Goal: Task Accomplishment & Management: Complete application form

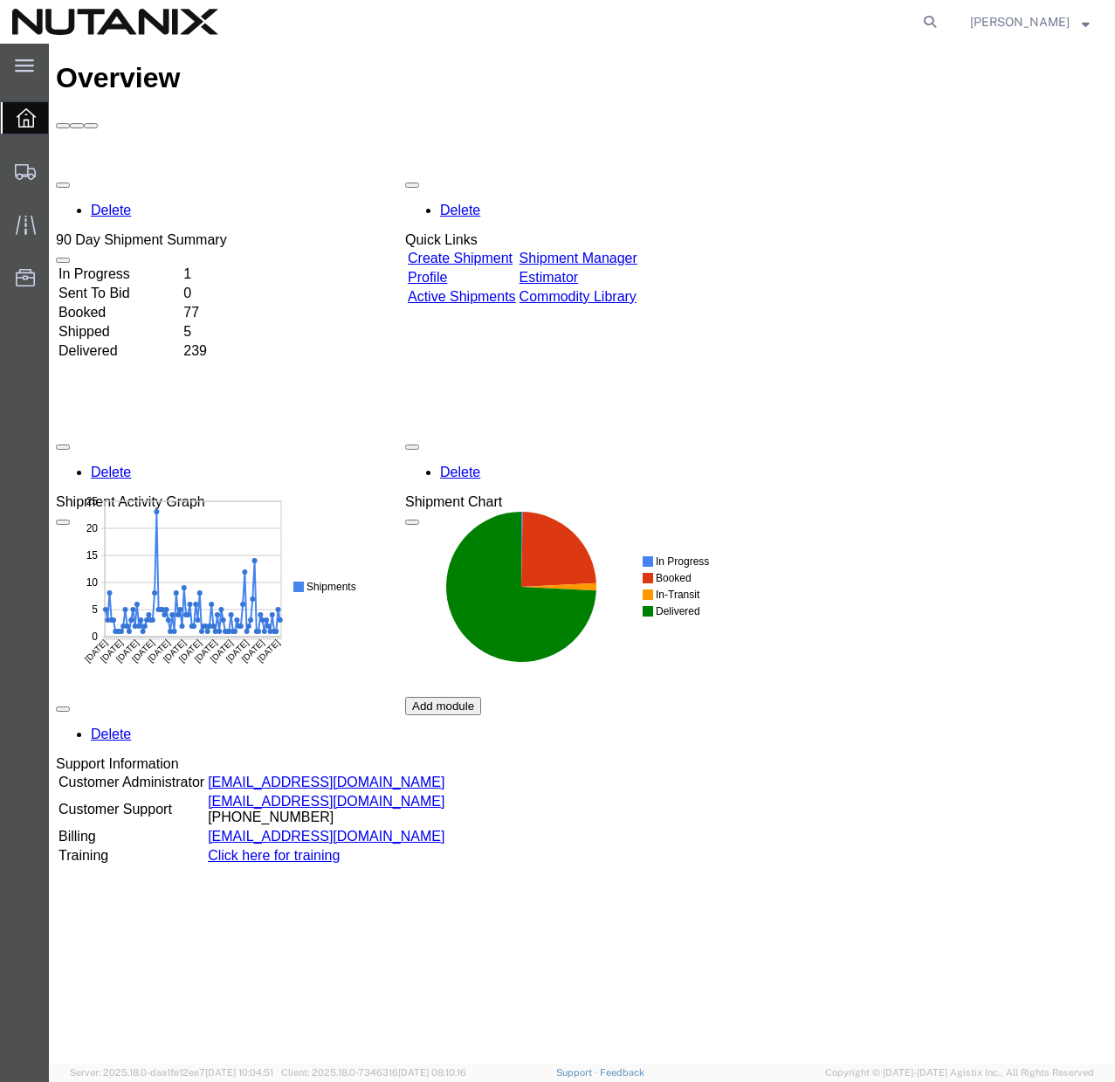
click at [478, 251] on link "Create Shipment" at bounding box center [460, 258] width 105 height 15
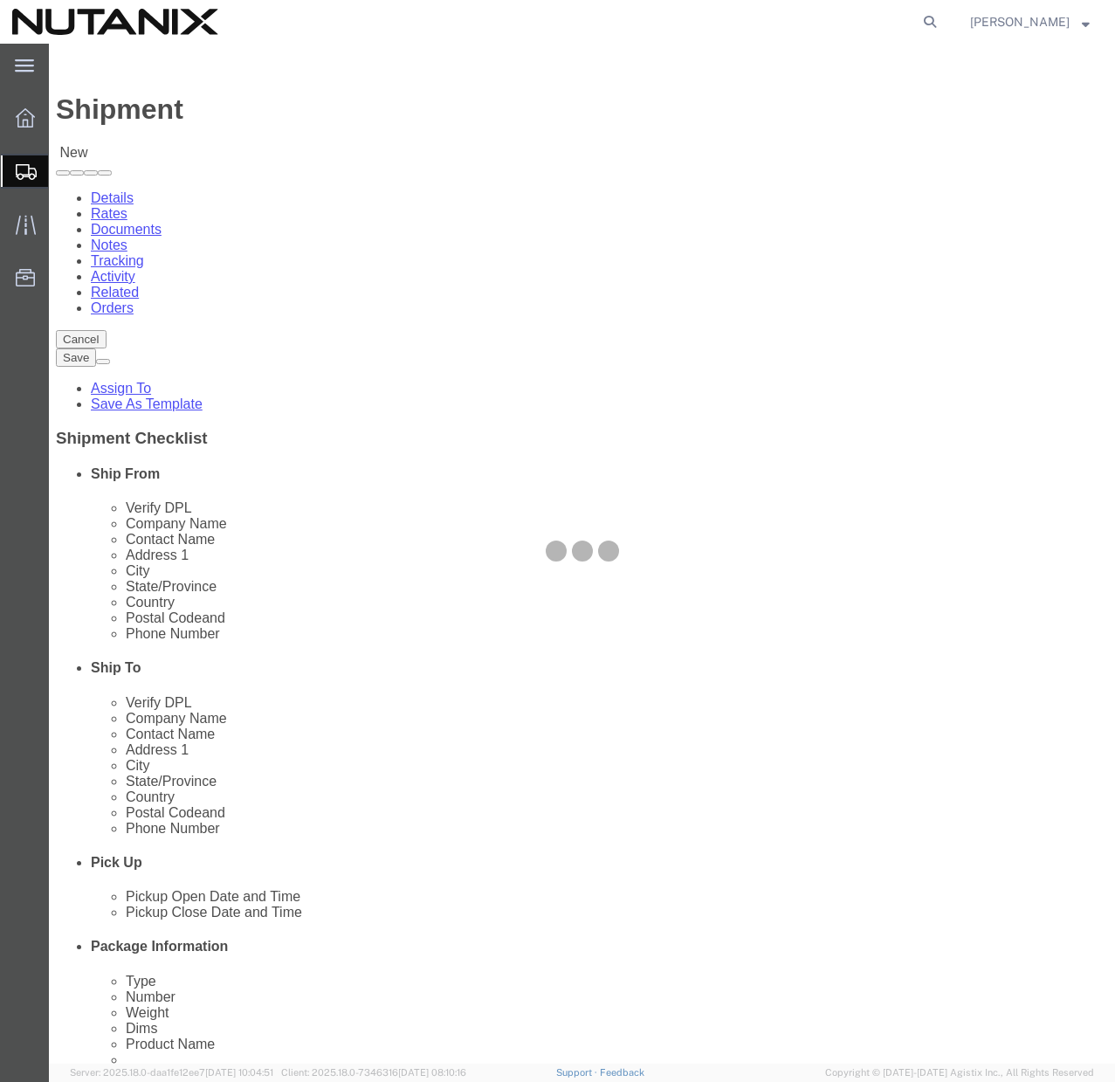
select select
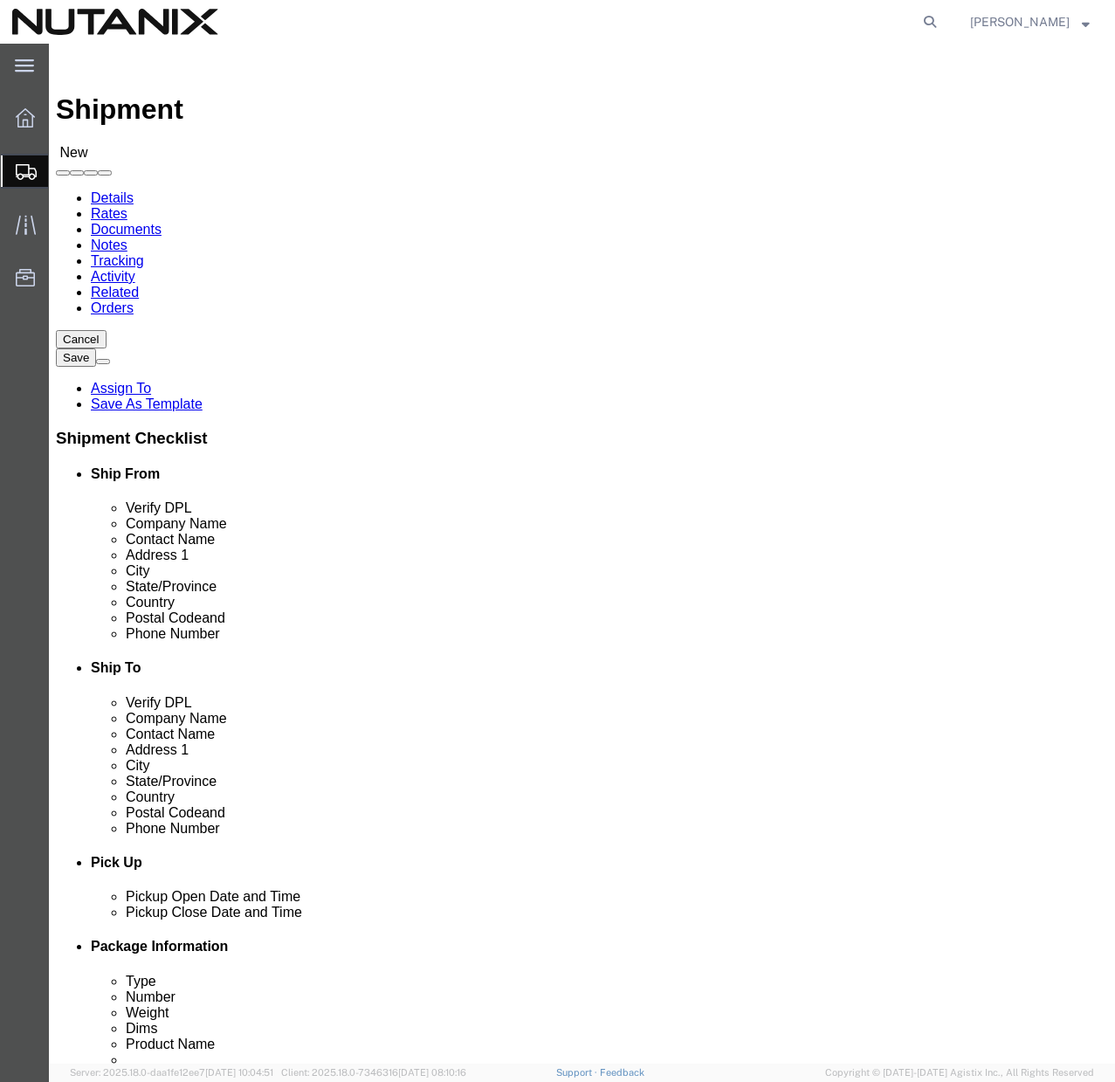
click span
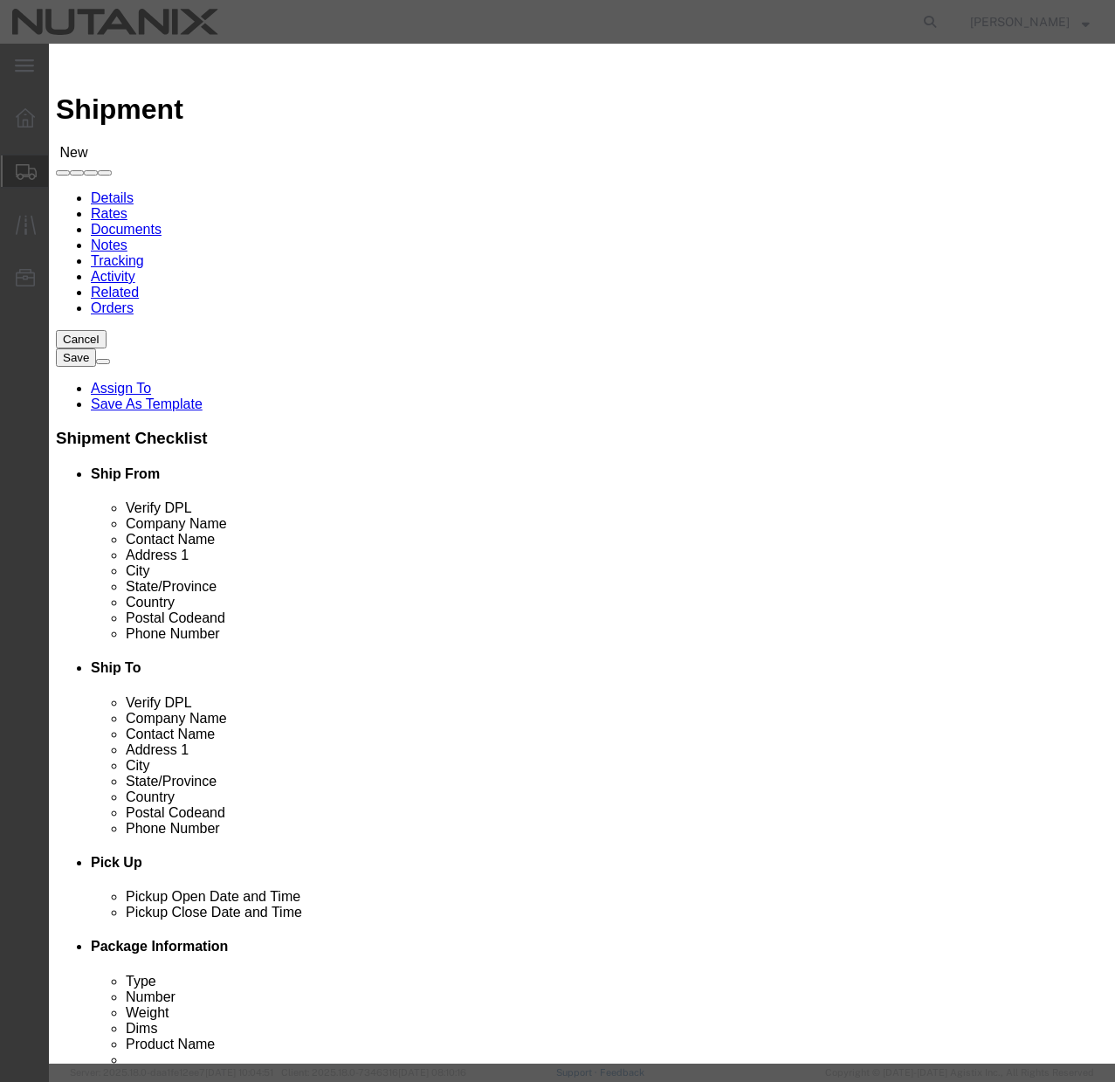
click button "Select"
select select
type input "Nutanix / [GEOGRAPHIC_DATA]"
type input "[PERSON_NAME]"
type input "[STREET_ADDRESS]"
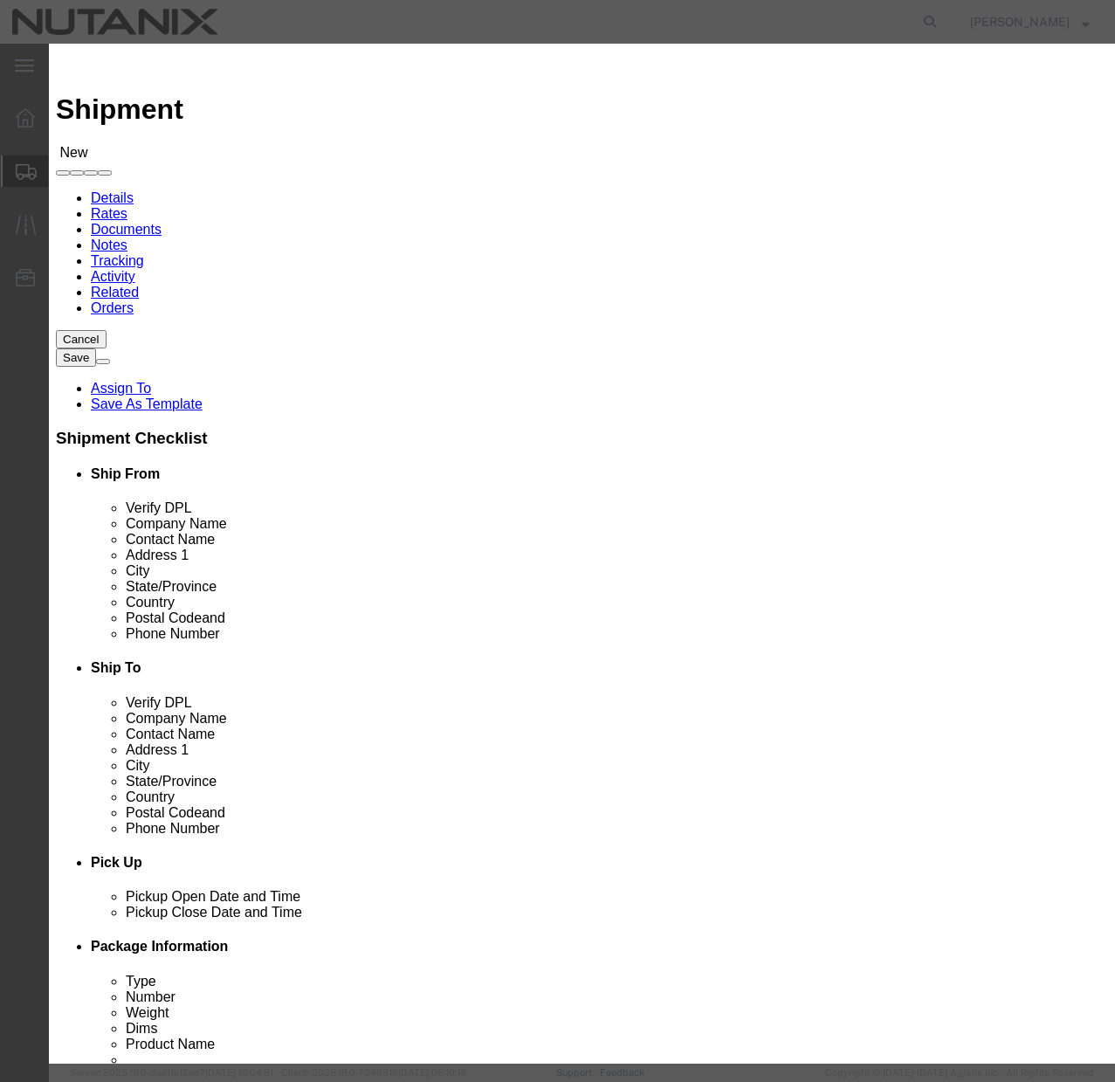
type input "Ste 700"
type input "[GEOGRAPHIC_DATA]"
type input "27701"
type input "[PHONE_NUMBER]"
type input "[PERSON_NAME][EMAIL_ADDRESS][PERSON_NAME][DOMAIN_NAME]"
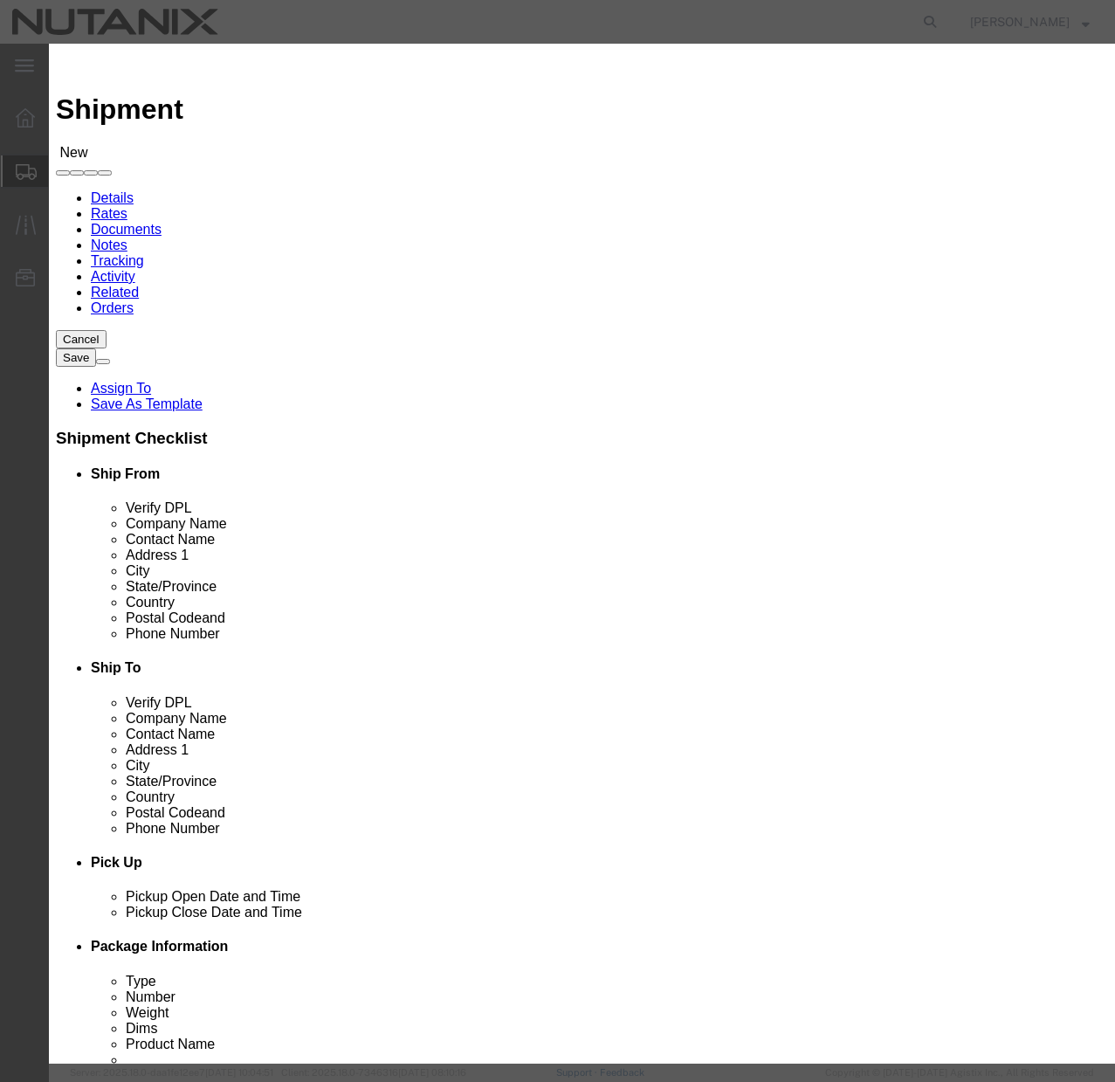
checkbox input "true"
select select "NC"
click icon "button"
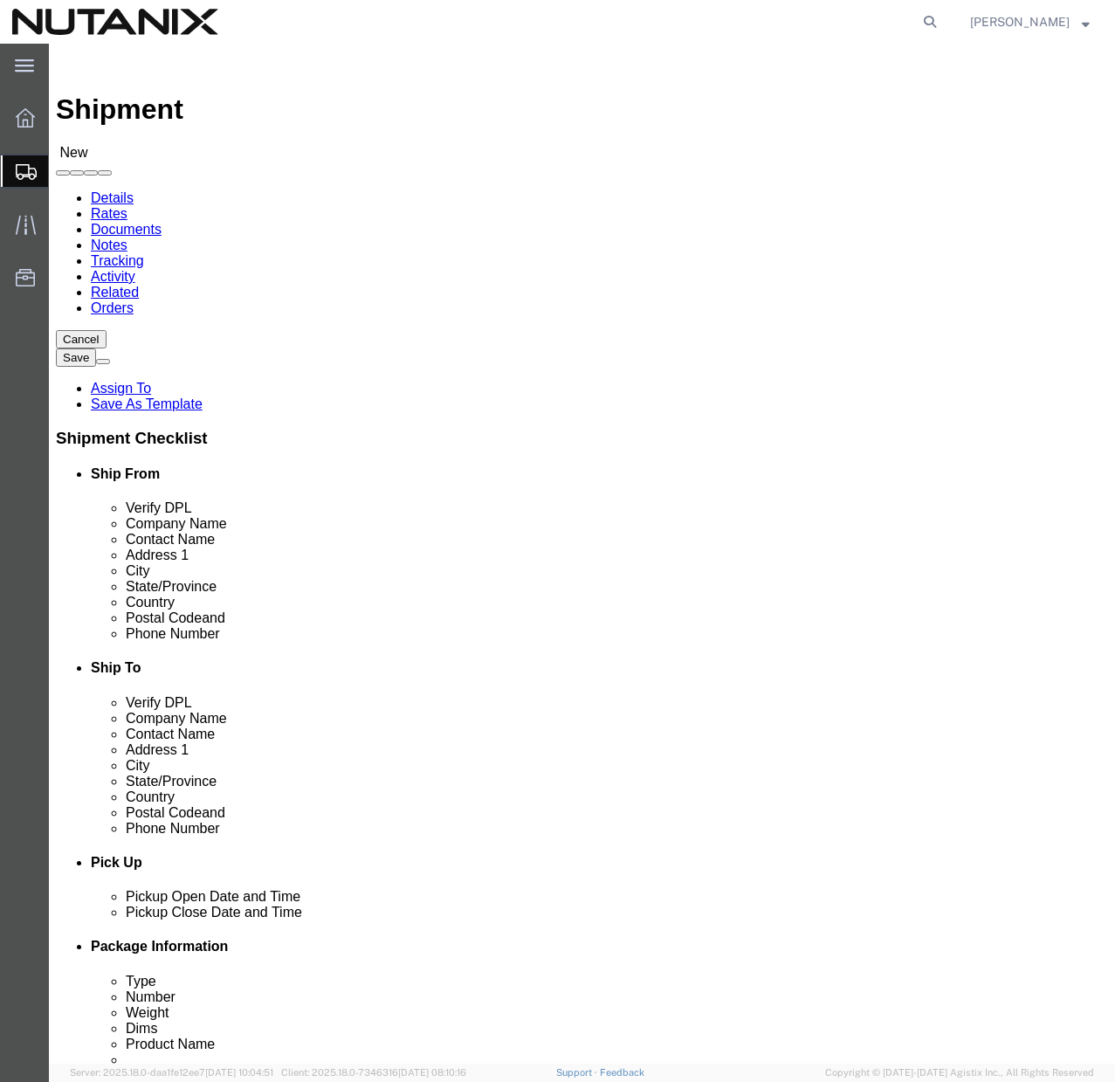
click input "text"
paste input "[PERSON_NAME]"
type input "[PERSON_NAME]"
click input "text"
paste input "[PERSON_NAME]"
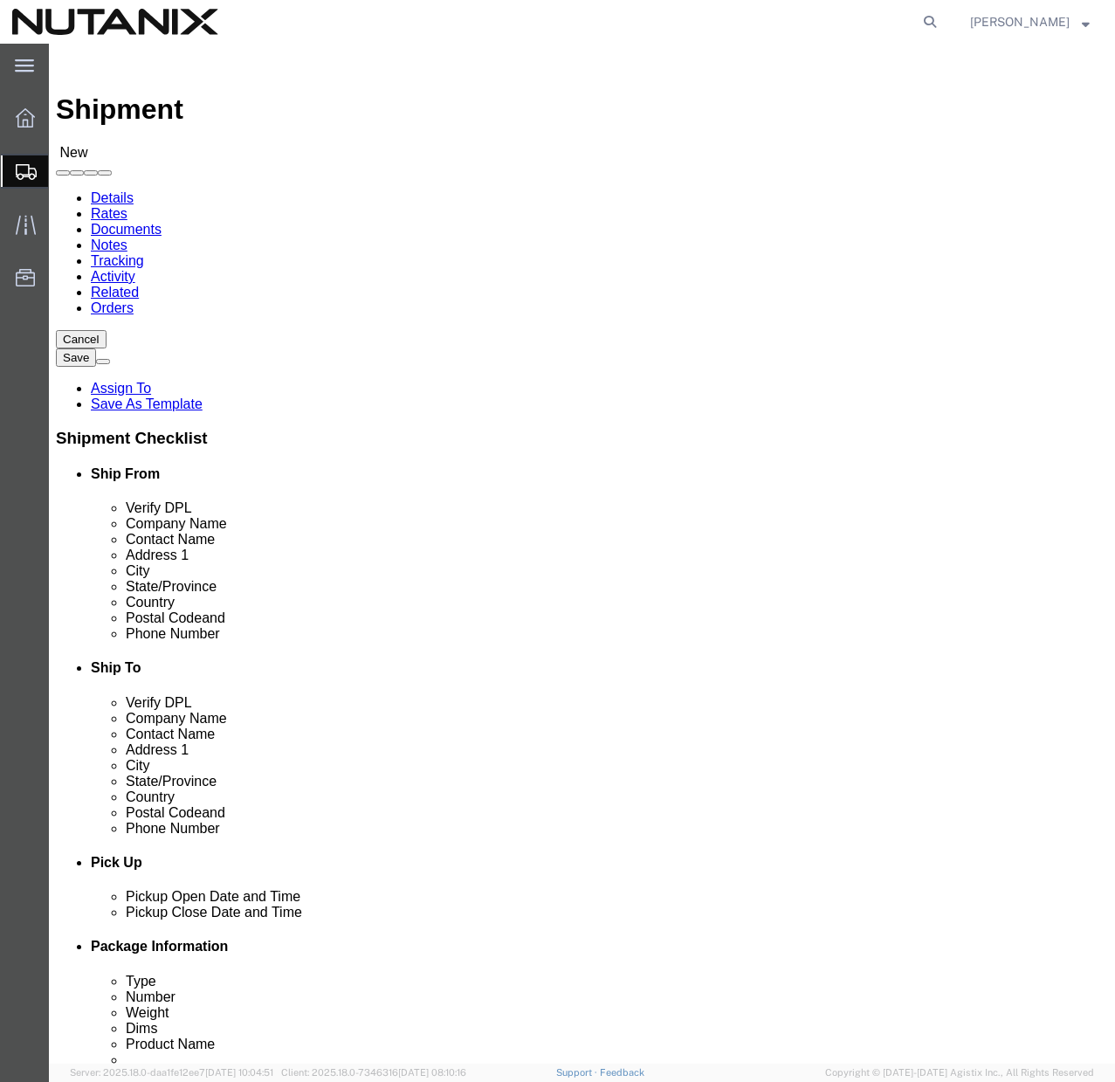
type input "[PERSON_NAME]"
click input "text"
paste input "2005 [PERSON_NAME] Dr"
type input "2005 [PERSON_NAME] Dr"
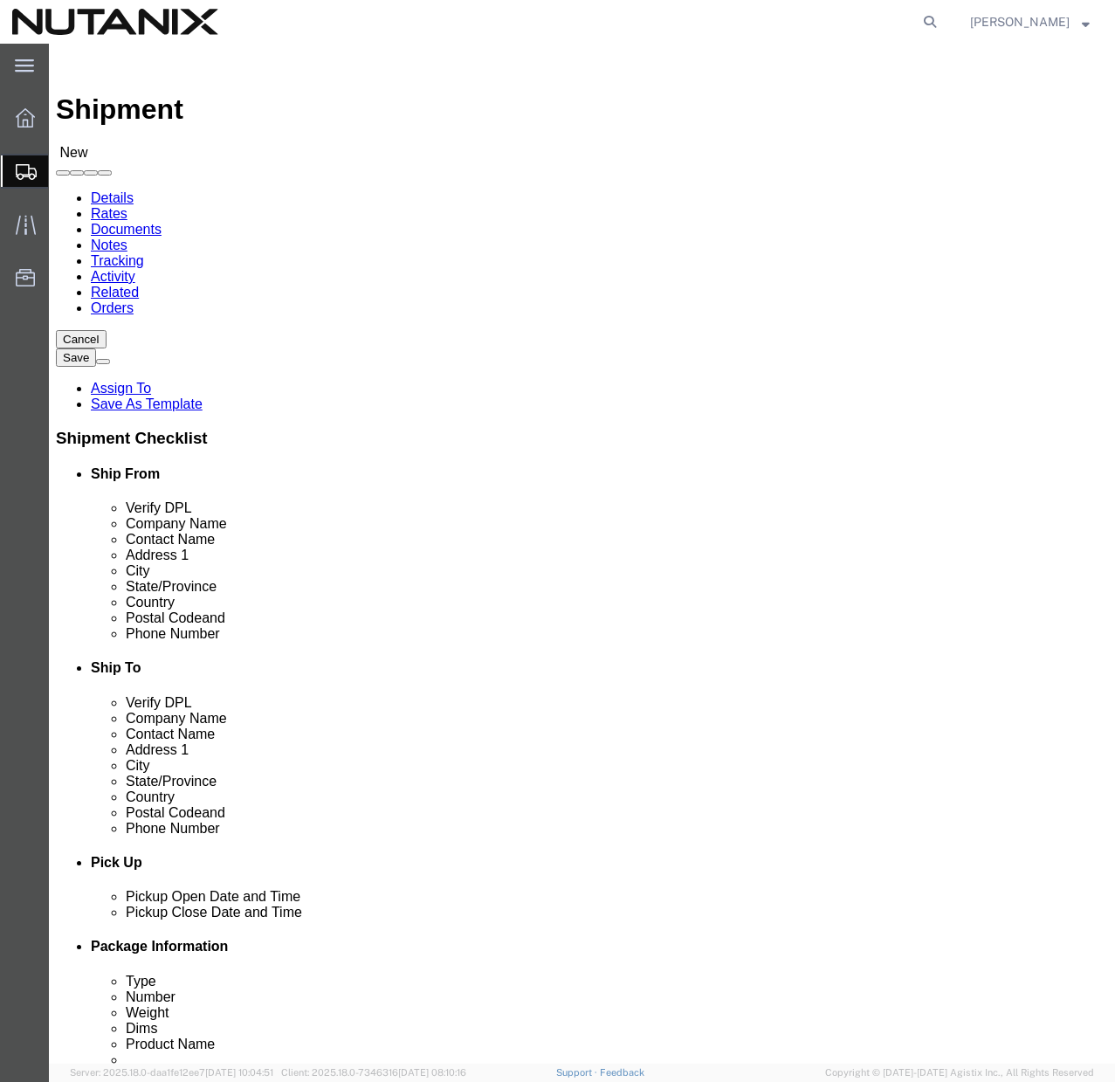
select select
click input "text"
paste input "[GEOGRAPHIC_DATA]"
type input "[GEOGRAPHIC_DATA]"
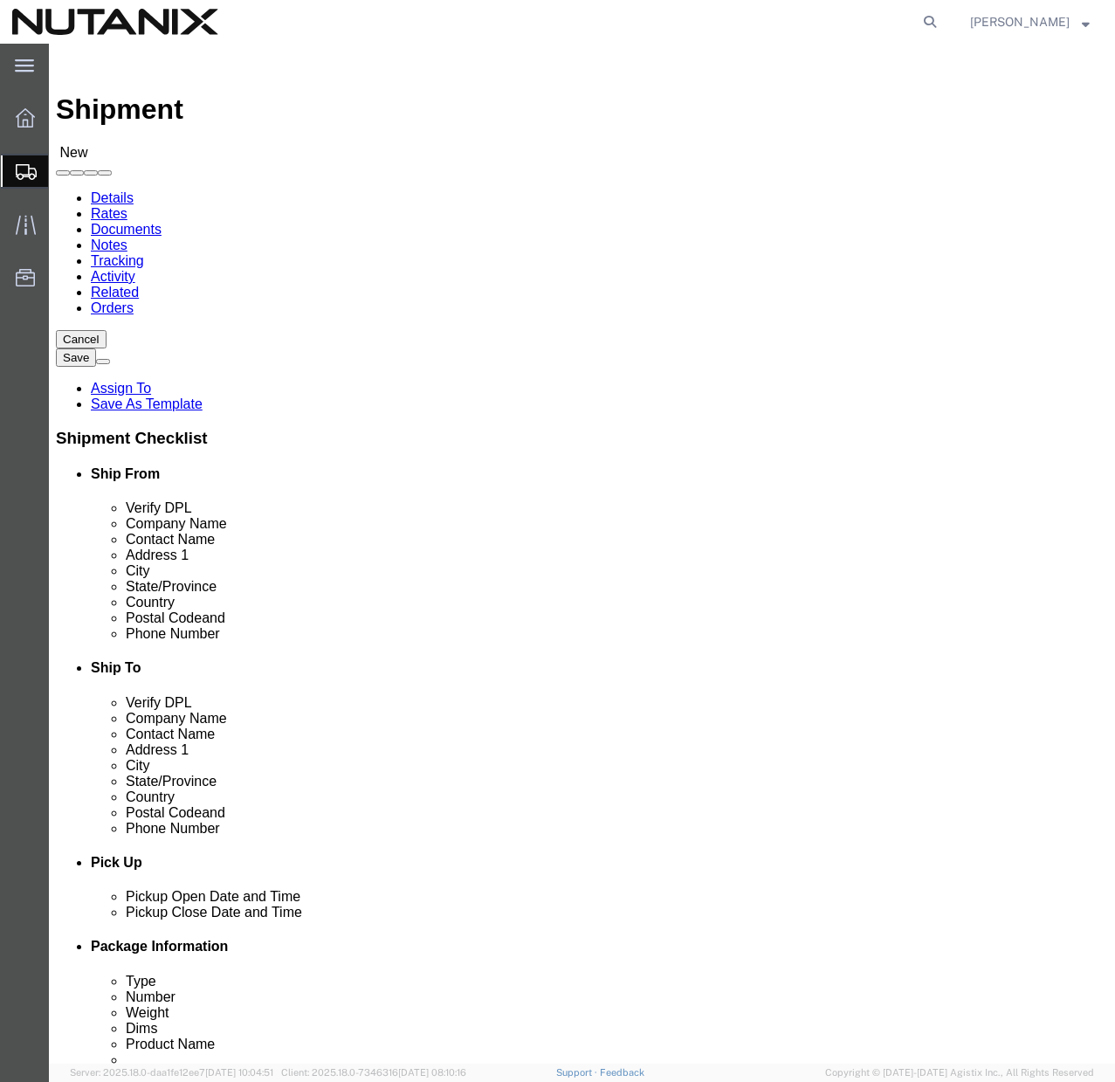
select select
select select "MD"
click input "Postal Code"
type input "21784"
select select
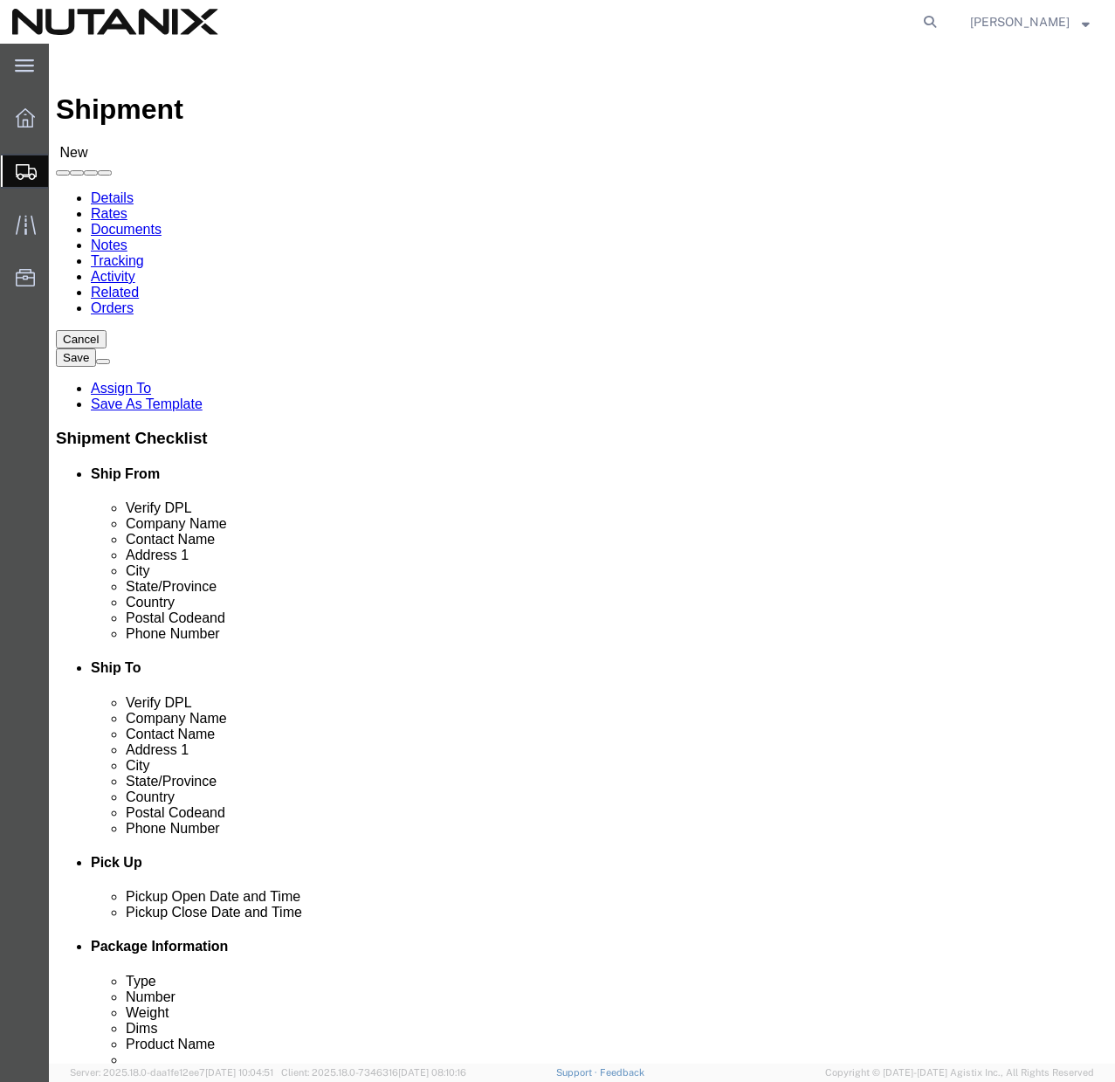
click input "text"
paste input "2029033829"
type input "2029033829"
click input "text"
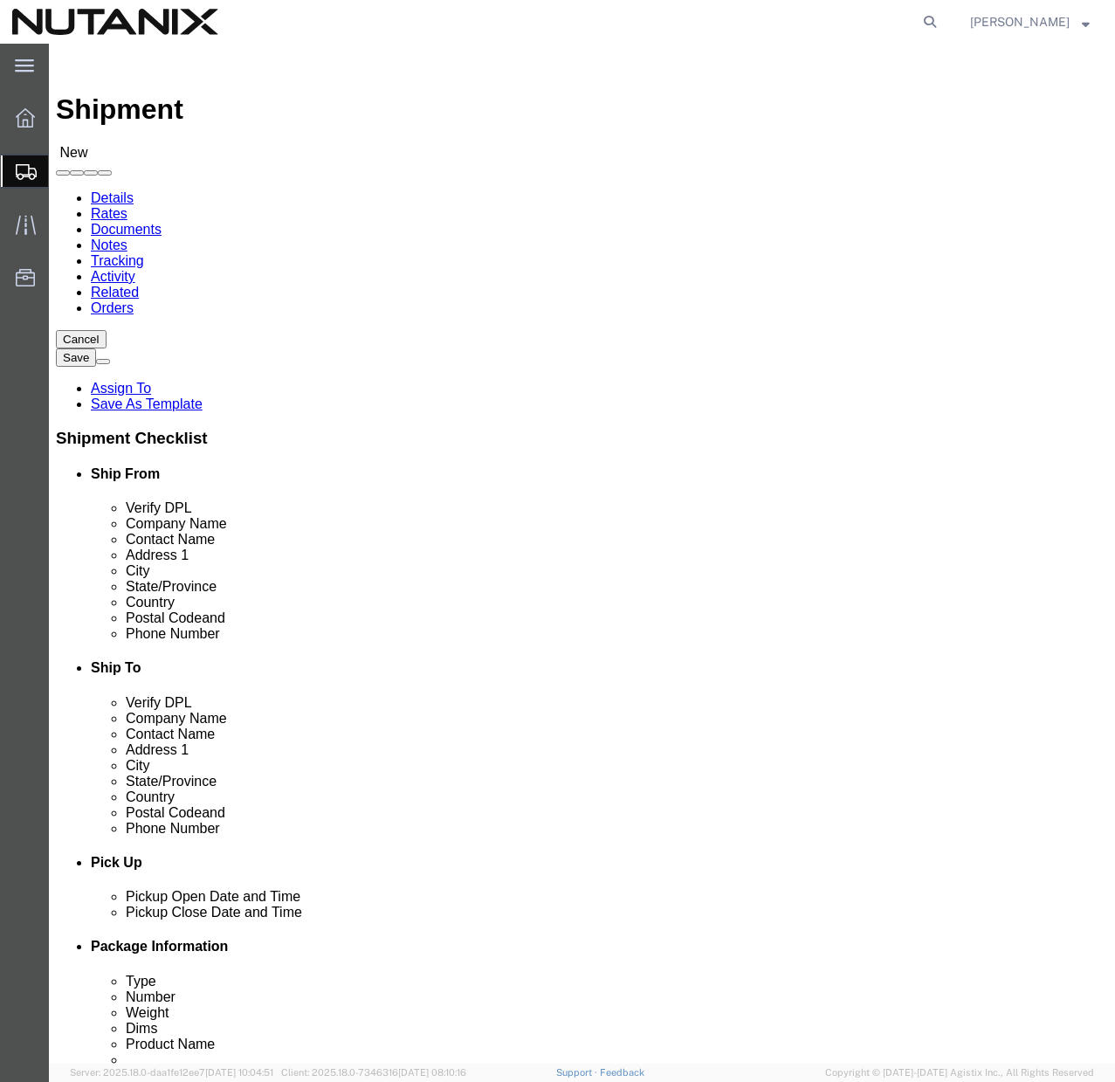
paste input "[PERSON_NAME][EMAIL_ADDRESS][PERSON_NAME][DOMAIN_NAME]"
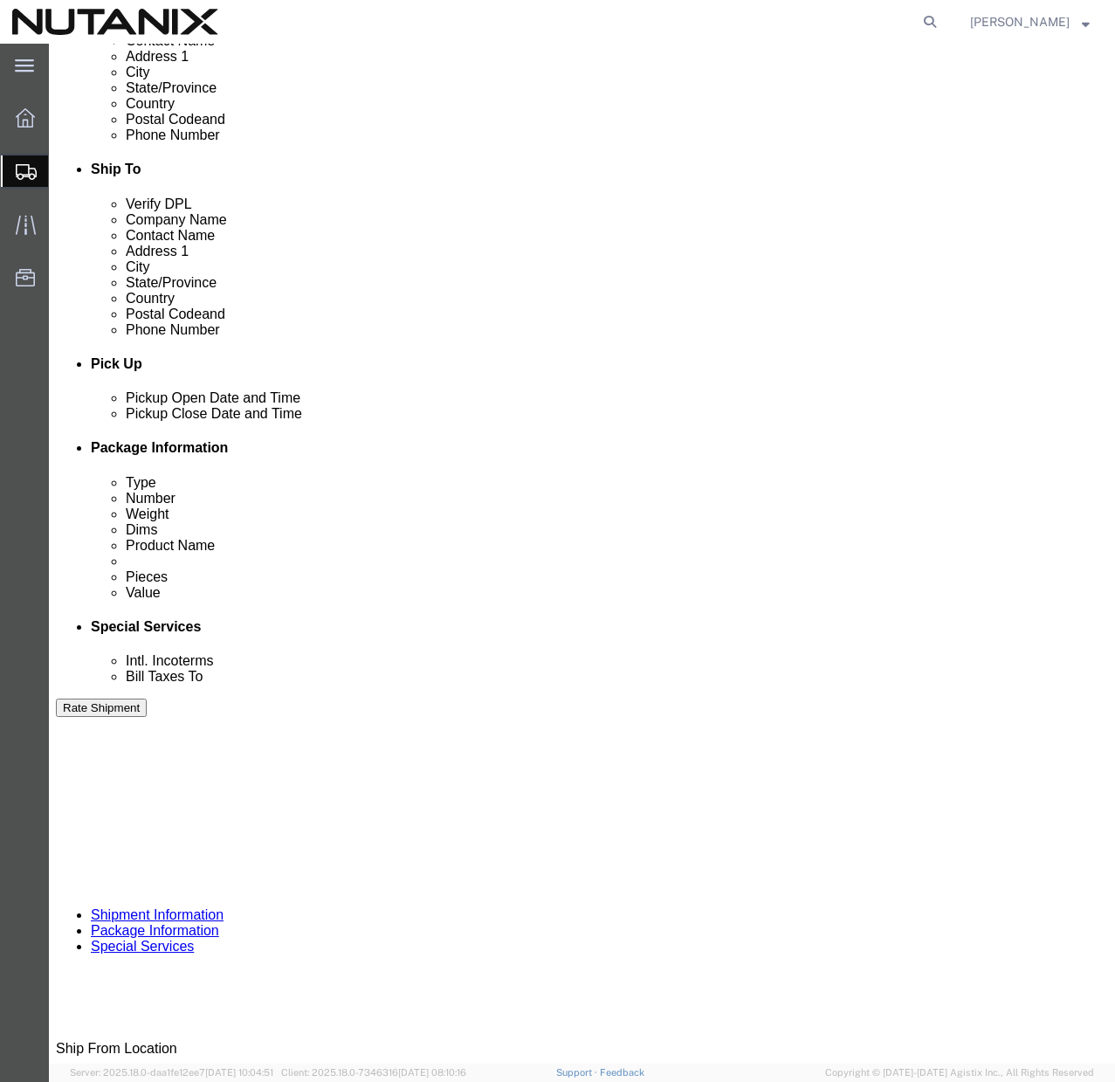
scroll to position [500, 0]
type input "[PERSON_NAME][EMAIL_ADDRESS][PERSON_NAME][DOMAIN_NAME]"
checkbox input "true"
click input "text"
type input "79100"
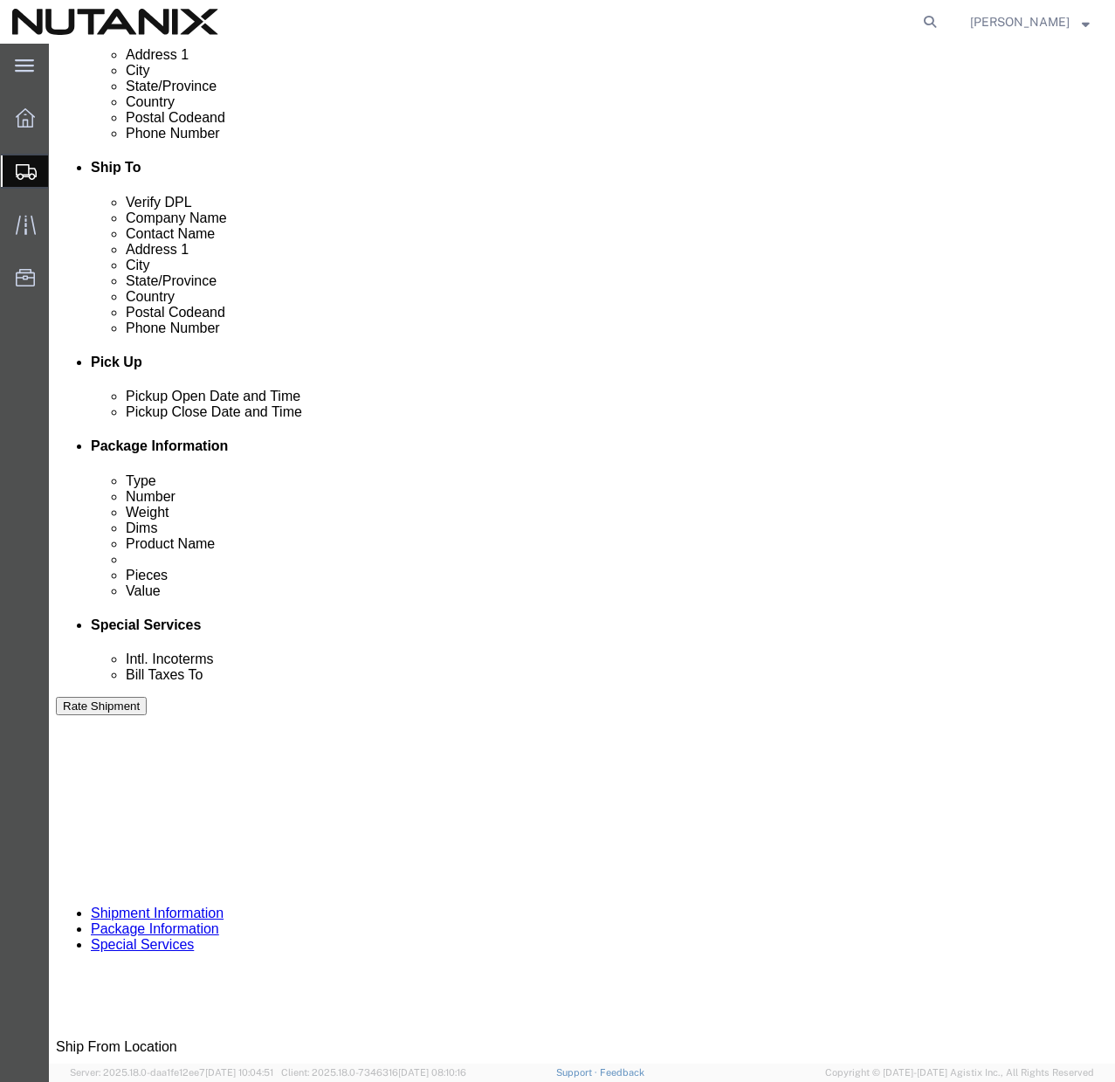
click select "Select Account Type Activity ID Airline Appointment Number ASN Batch Request # …"
select select "PURCHORD"
click select "Select Account Type Activity ID Airline Appointment Number ASN Batch Request # …"
click input "text"
paste input "TASK0435351"
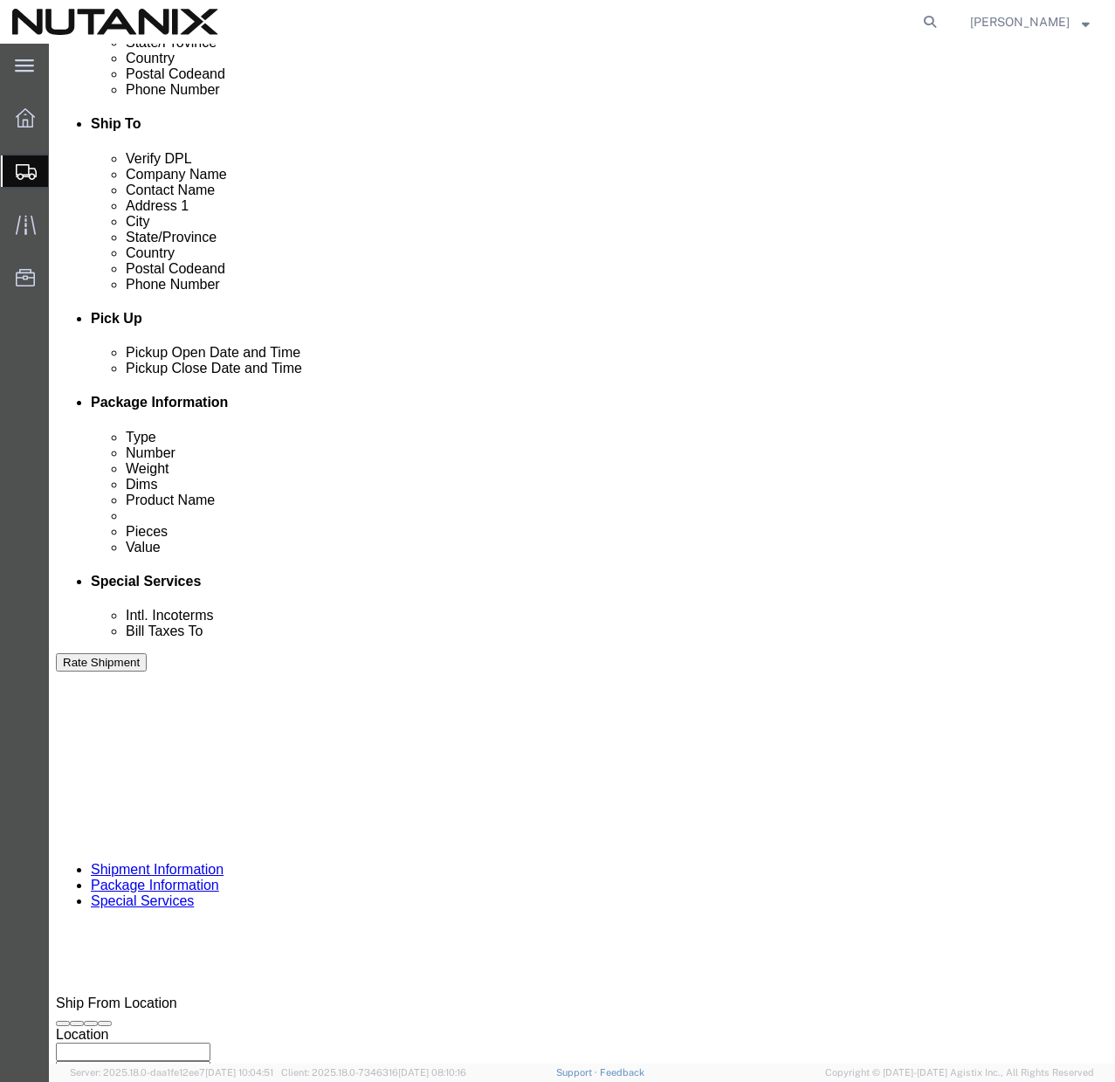
scroll to position [634, 0]
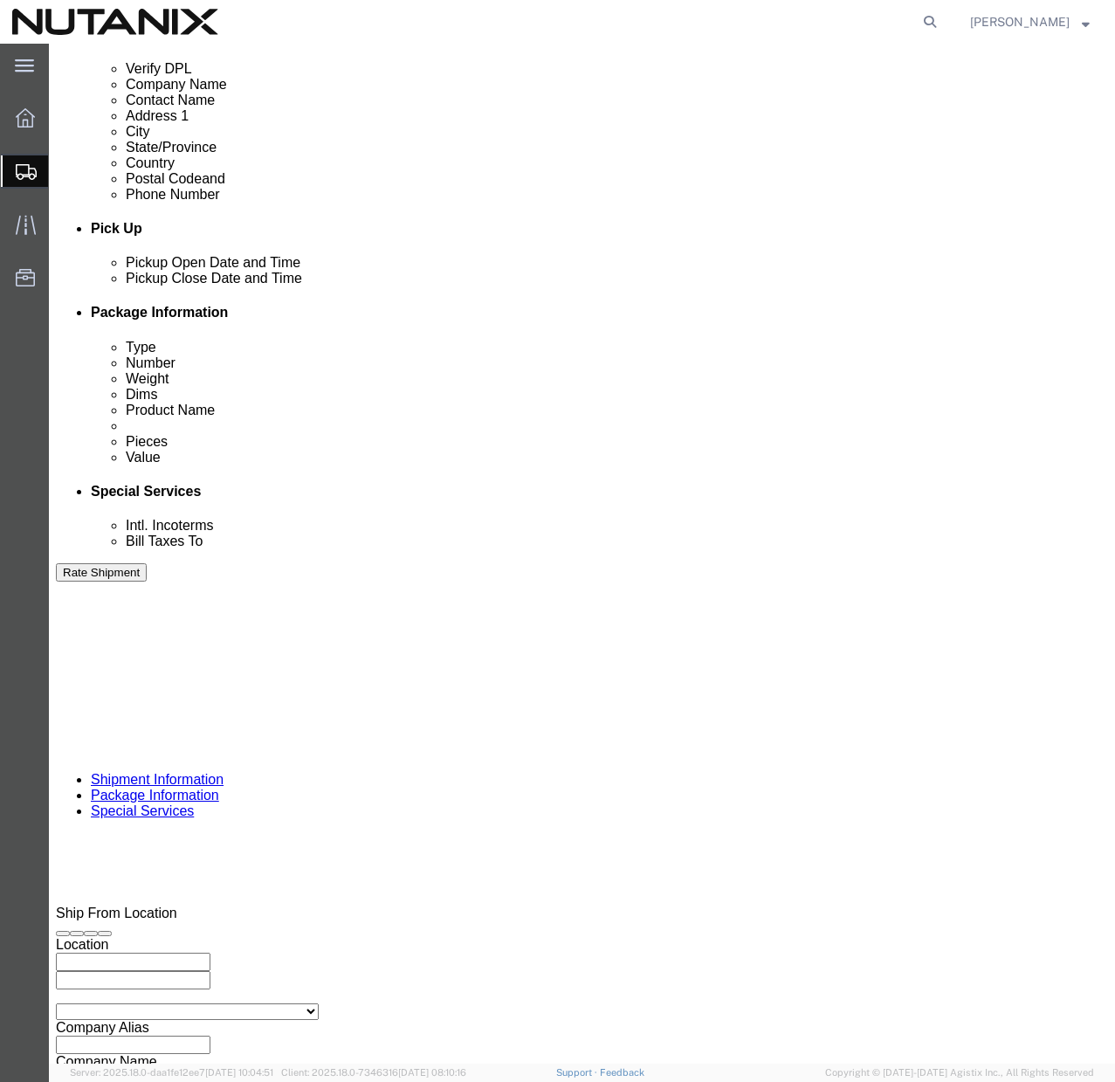
type input "TASK0435351"
click button "Continue"
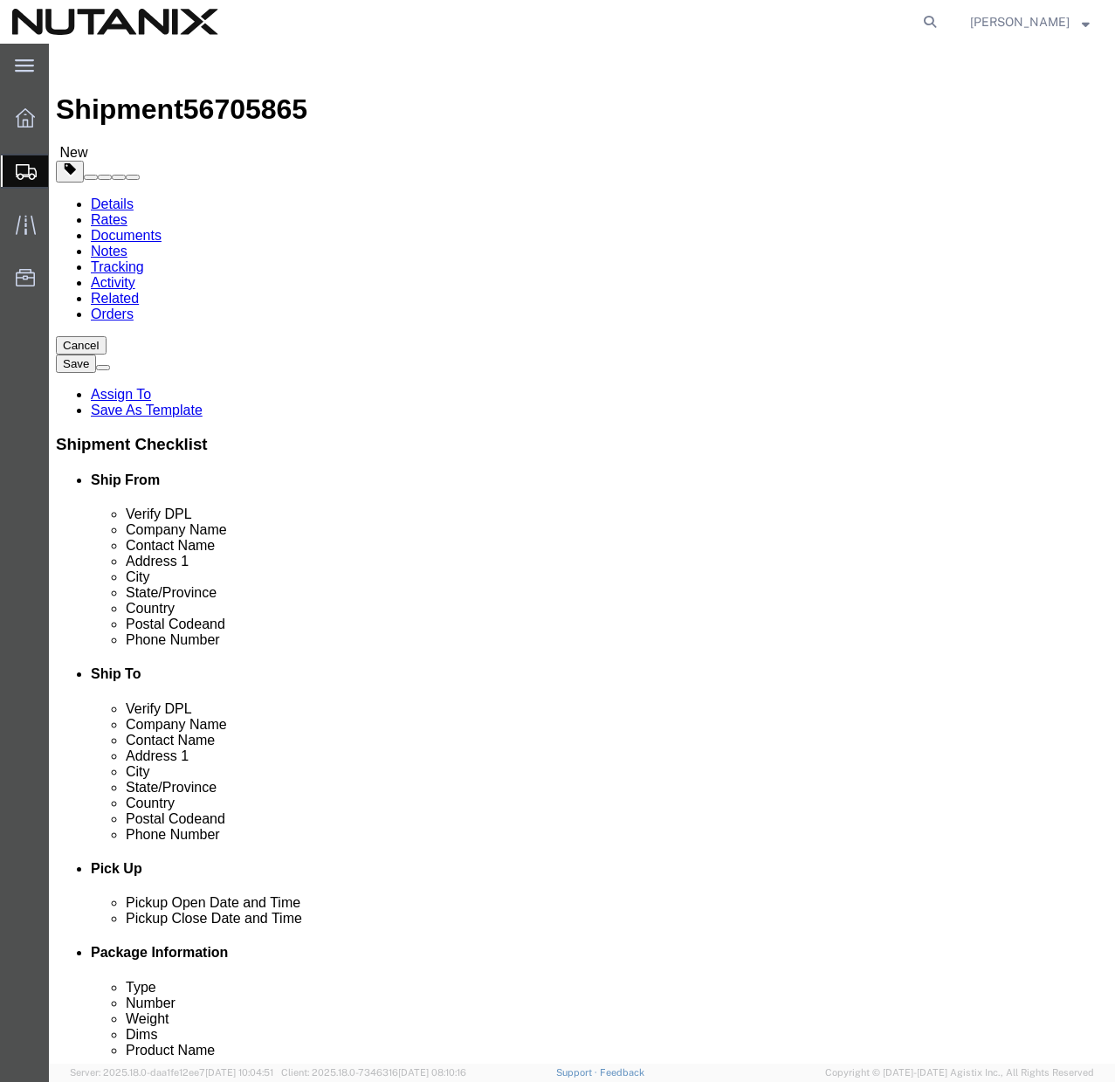
click select "Select Bale(s) Basket(s) Bolt(s) Bottle(s) Buckets Bulk Bundle(s) Can(s) Cardbo…"
select select "YRPK"
click select "Select Bale(s) Basket(s) Bolt(s) Bottle(s) Buckets Bulk Bundle(s) Can(s) Cardbo…"
click input "text"
type input "16"
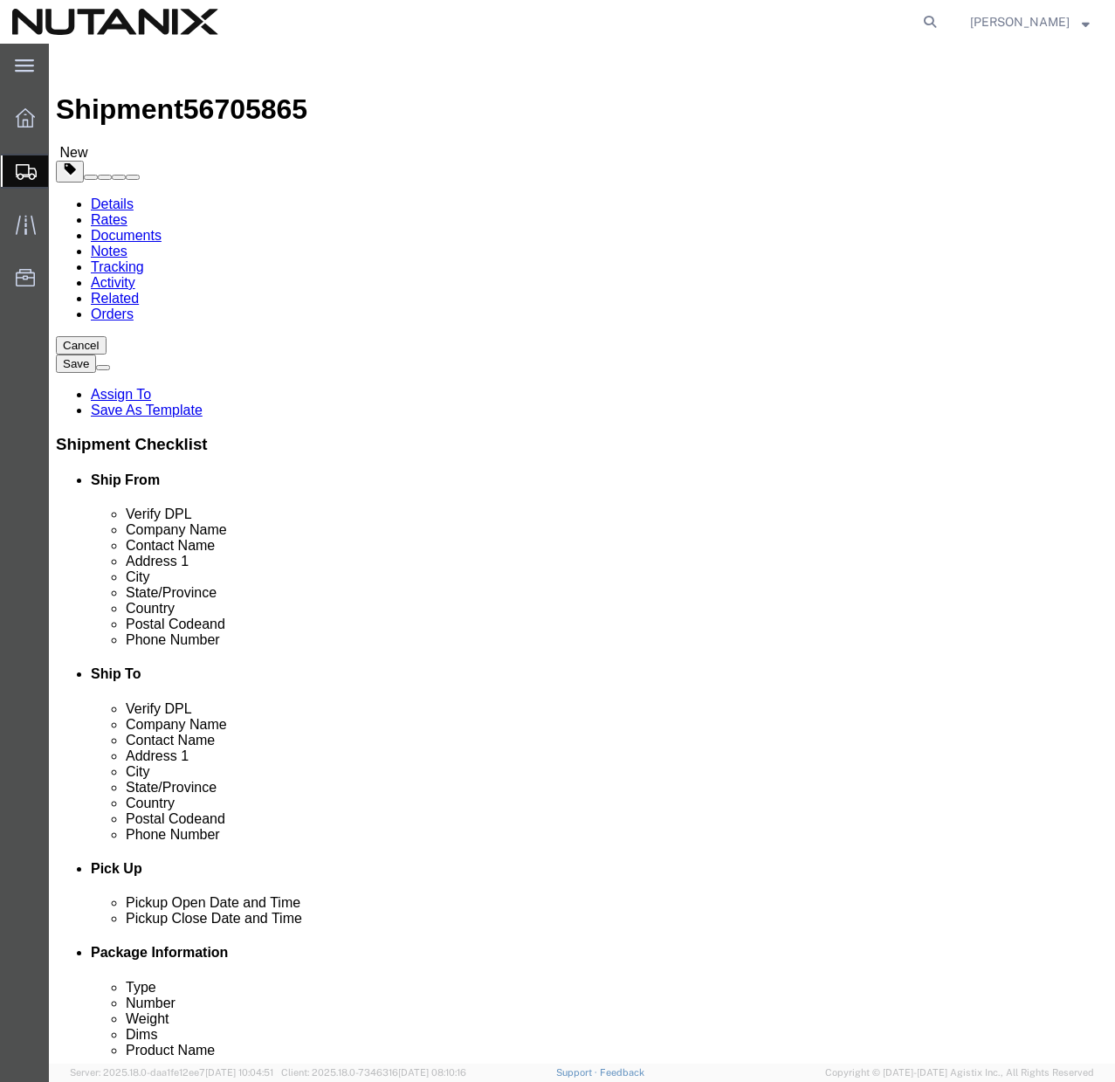
click input "text"
type input "2"
type input "12"
click input "text"
type input "4"
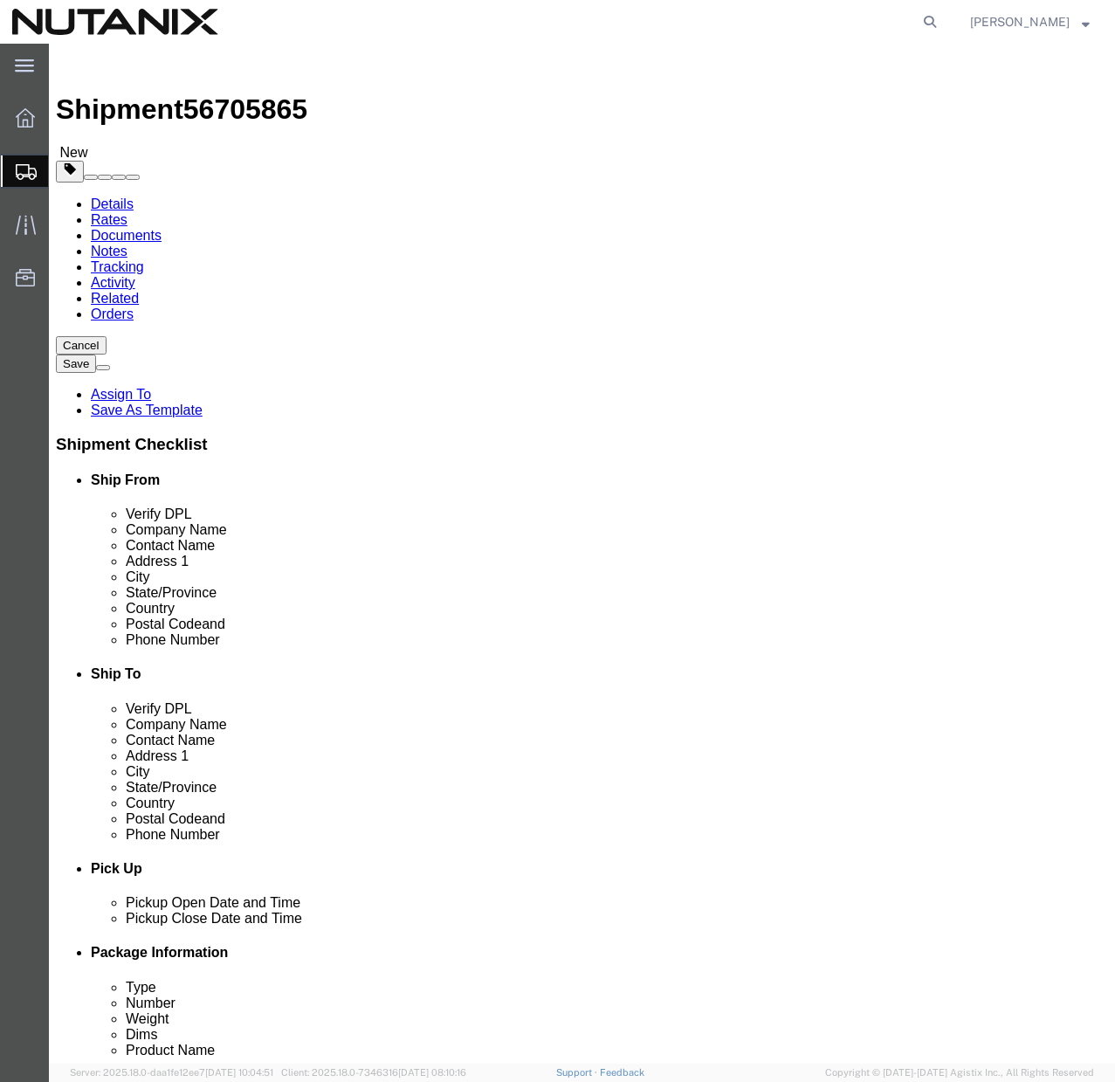
click input "0.00"
type input "10"
click link "Add Content"
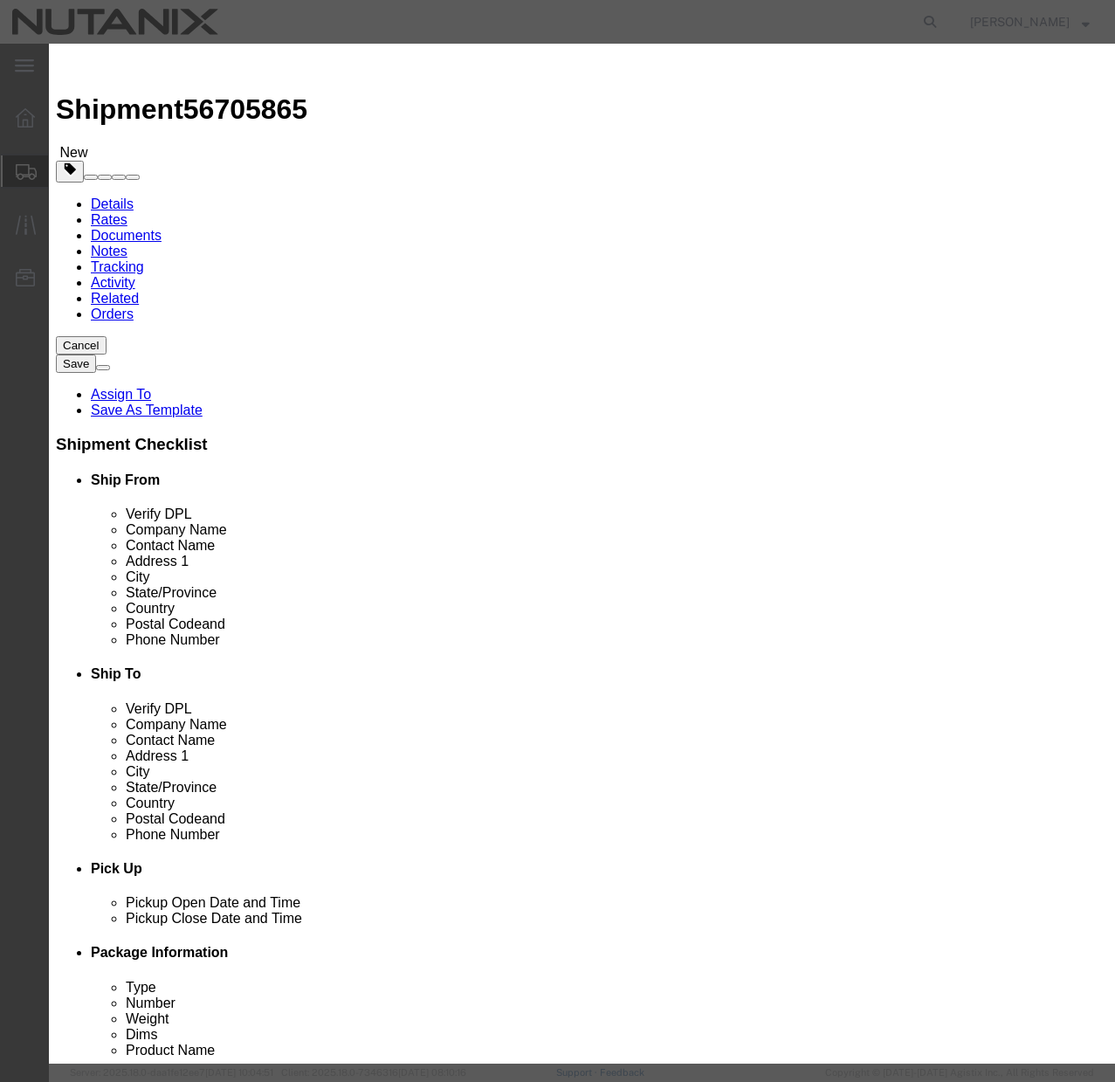
click input "text"
paste input "SE Field Networking Kit"
type input "SE Field Networking Kit"
click input "0"
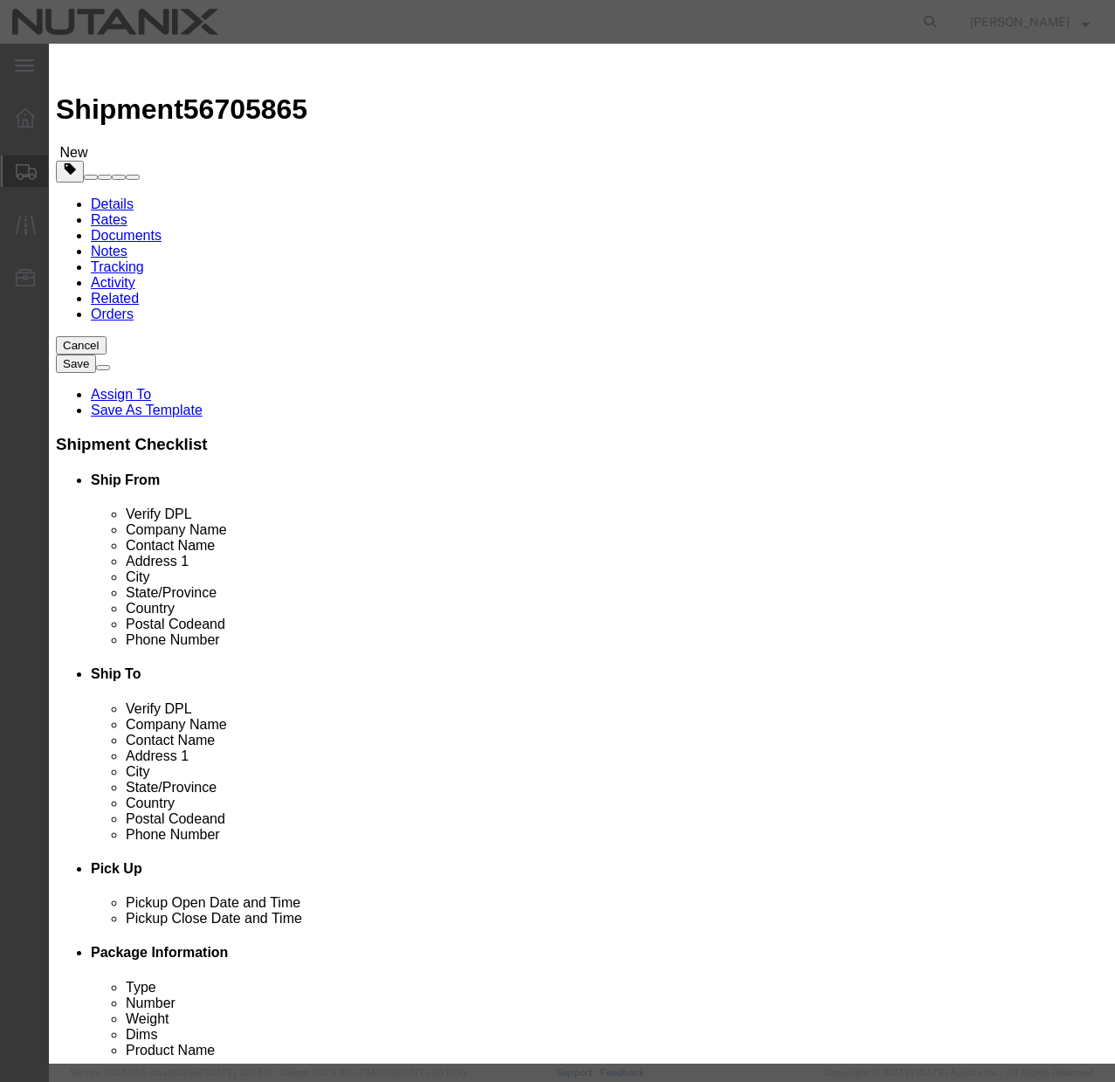
click input "200"
type input "1"
click input "text"
type input "200"
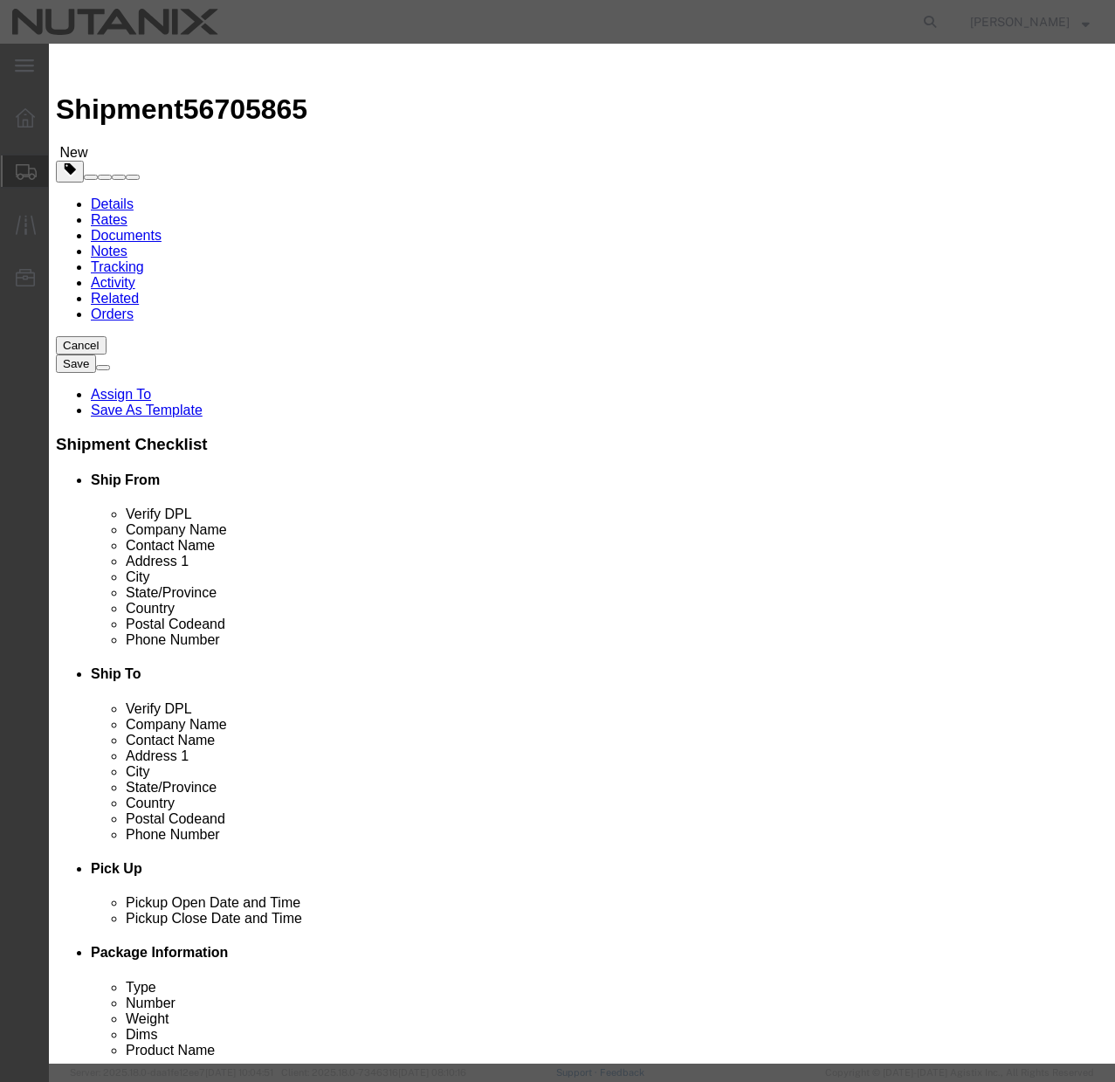
click label
click input "checkbox"
click div "Product Name SE Field Networking Kit Pieces 1 Select Bag Barrels 100Board Feet …"
click link "Hazmat"
click input "checkbox"
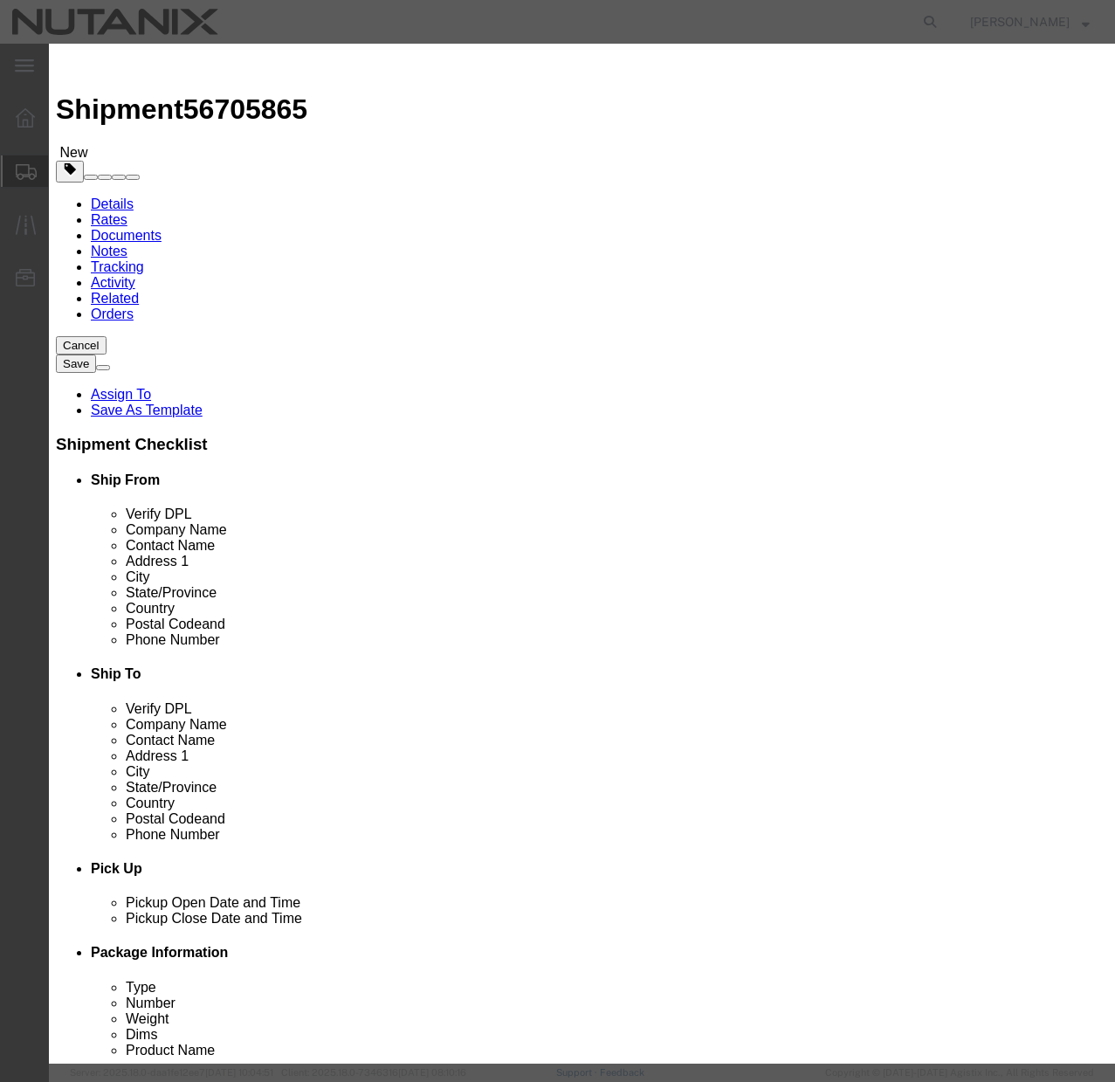
checkbox input "false"
click button "Save & Close"
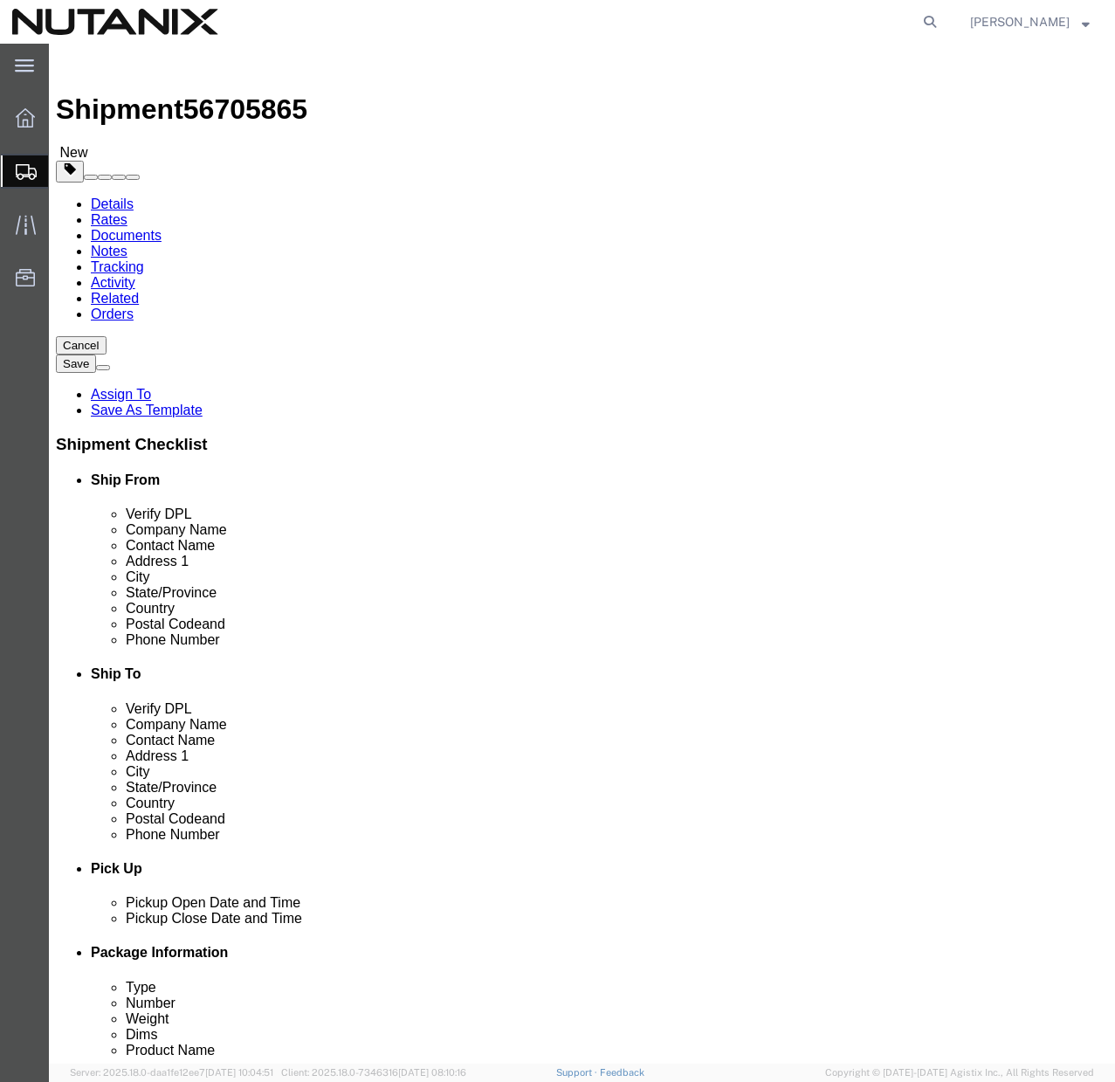
click button "Continue"
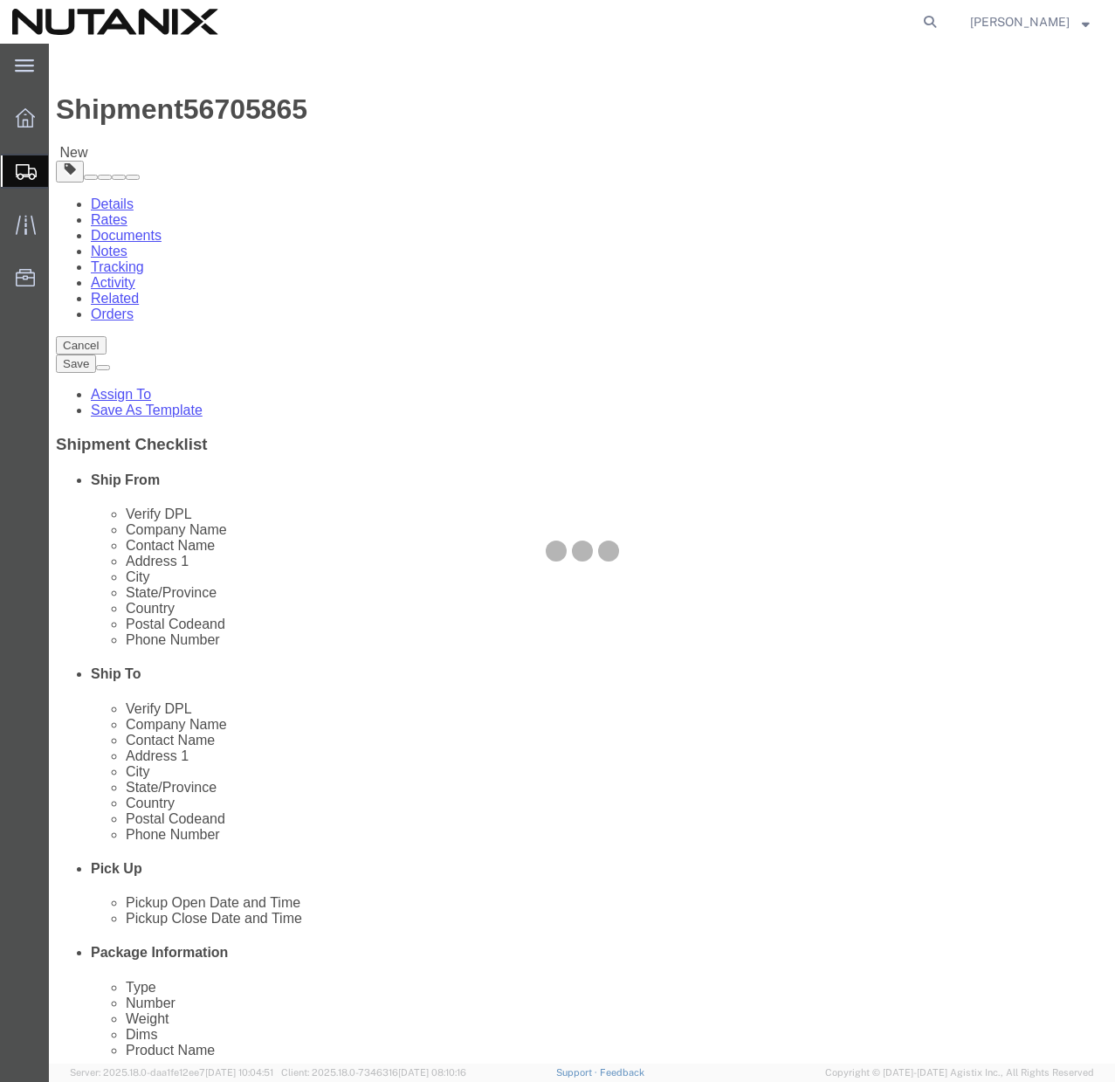
select select
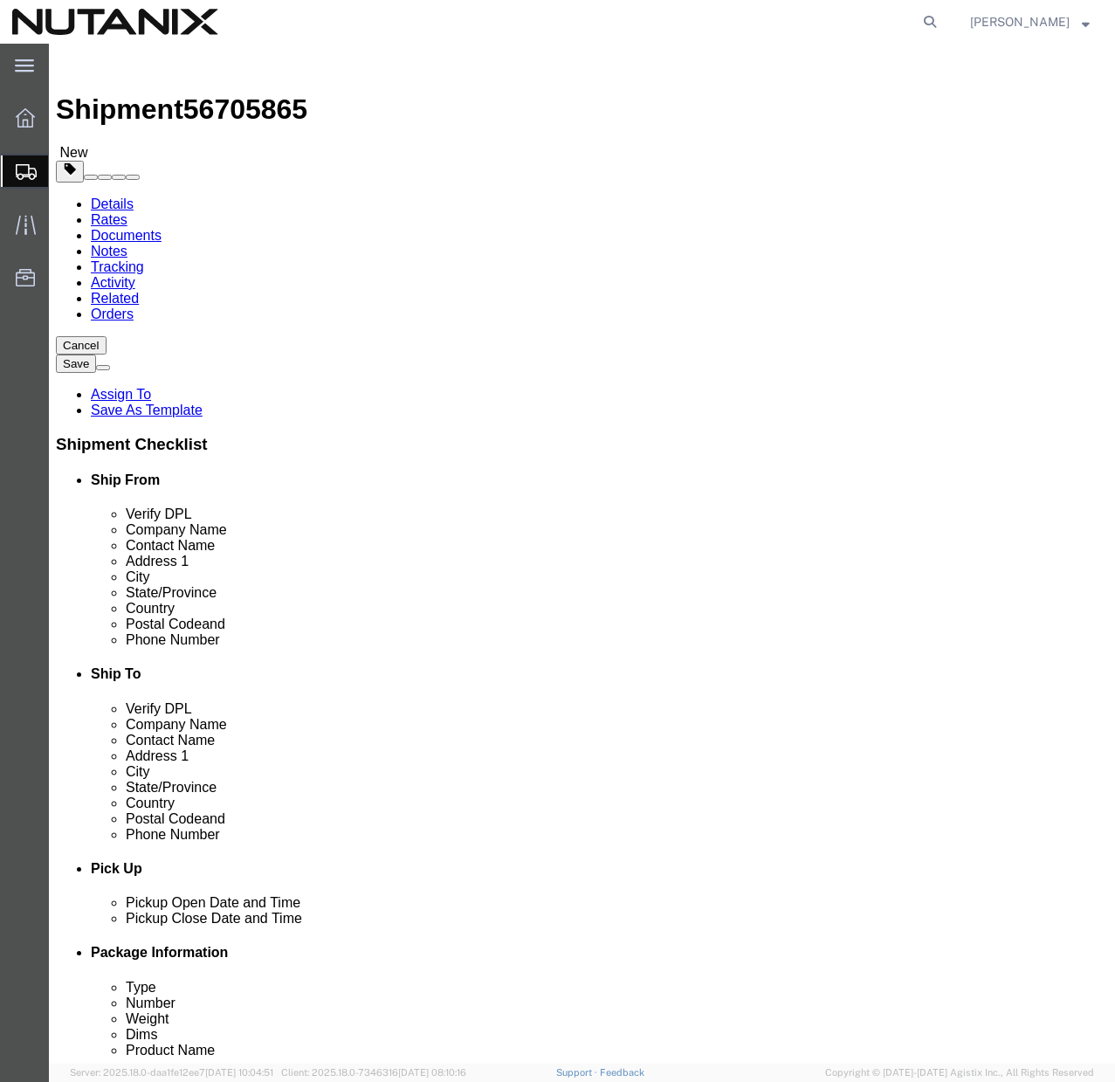
click select "Select Adult Signature Required Direct Signature Required No Signature Required…"
select select "NoSignReqOnDeliveryFlag"
click select "Select Adult Signature Required Direct Signature Required No Signature Required…"
click button "Rate Shipment"
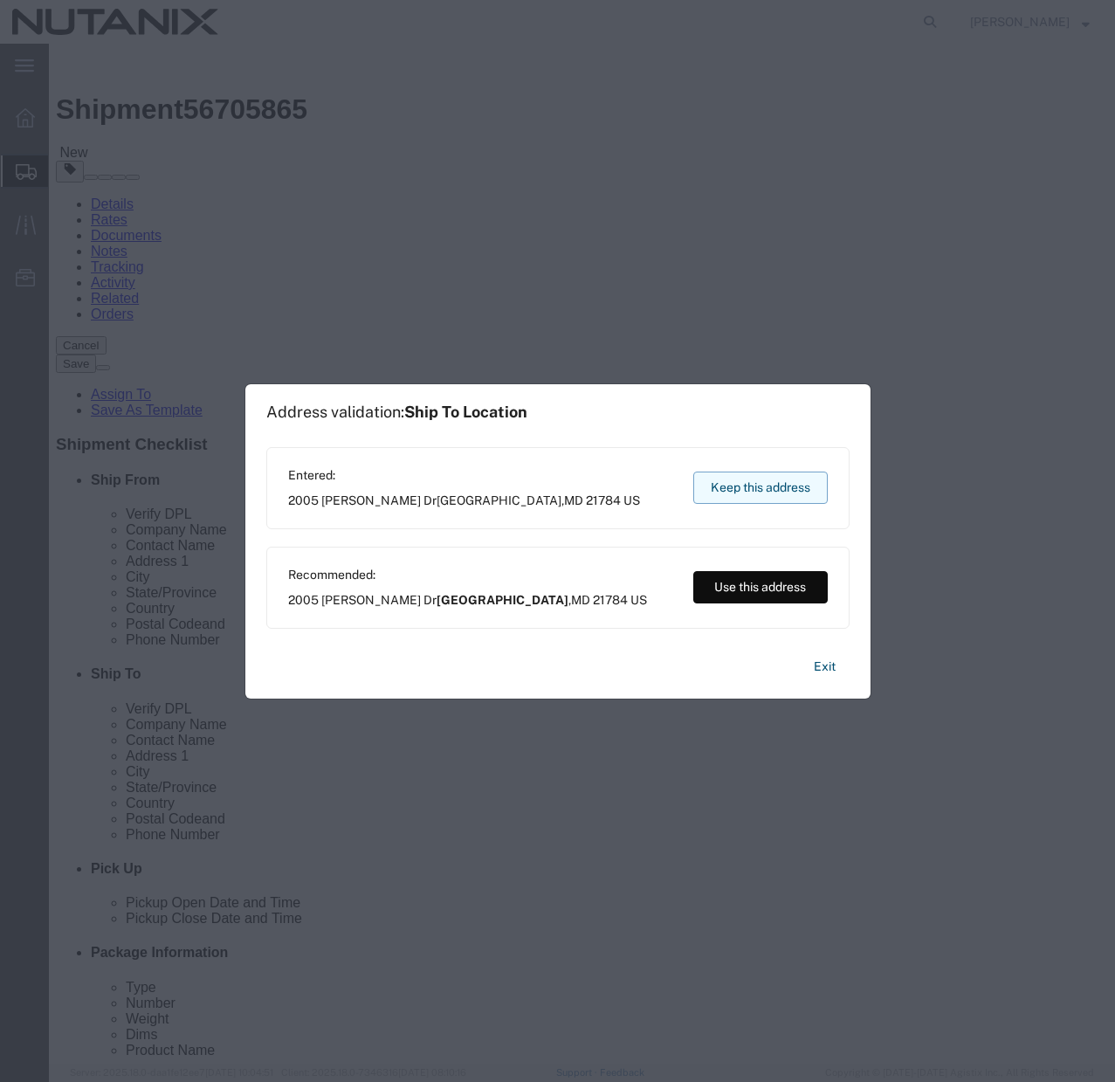
click at [791, 493] on button "Keep this address" at bounding box center [761, 488] width 135 height 32
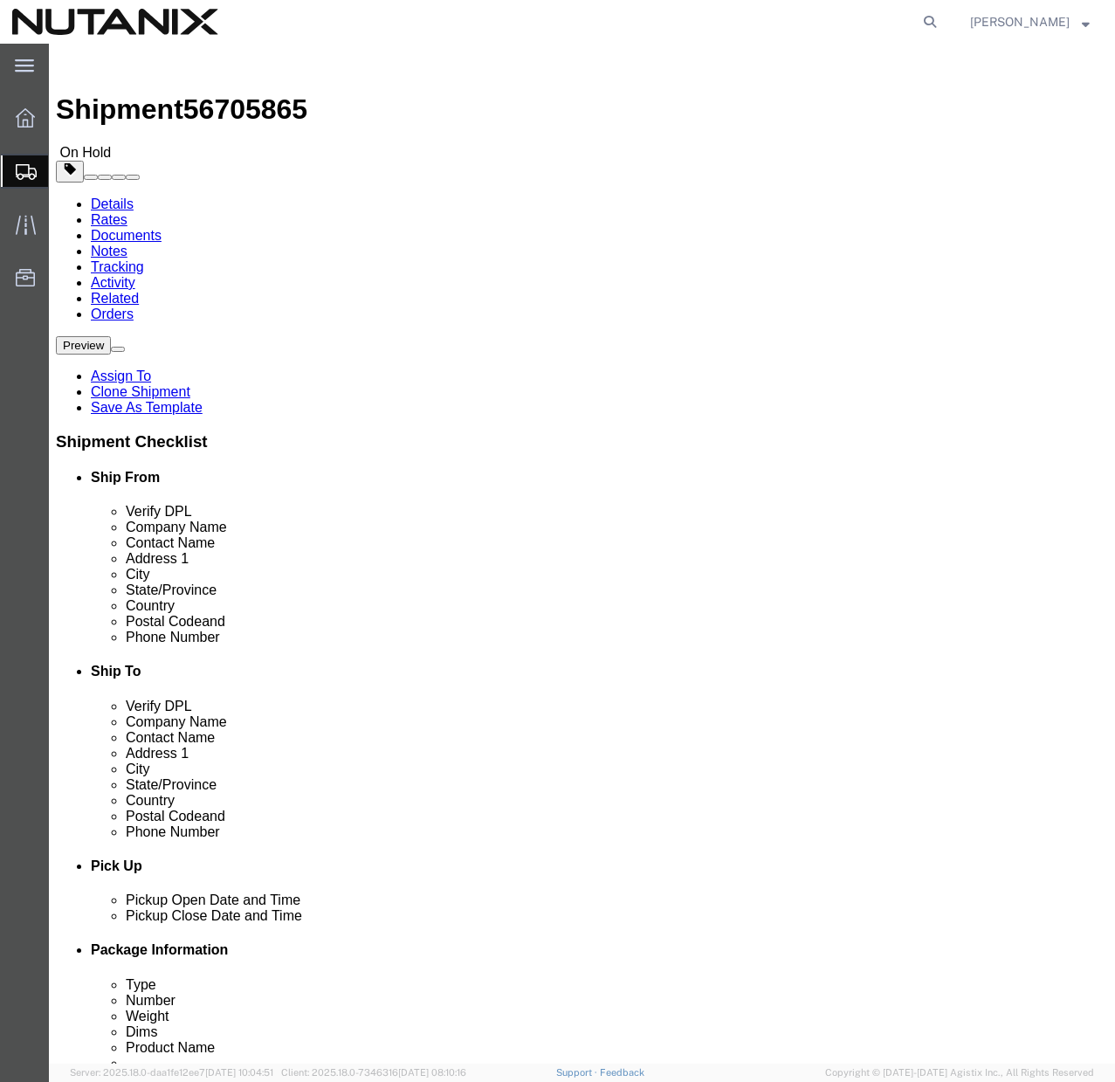
click button "Rate Shipment"
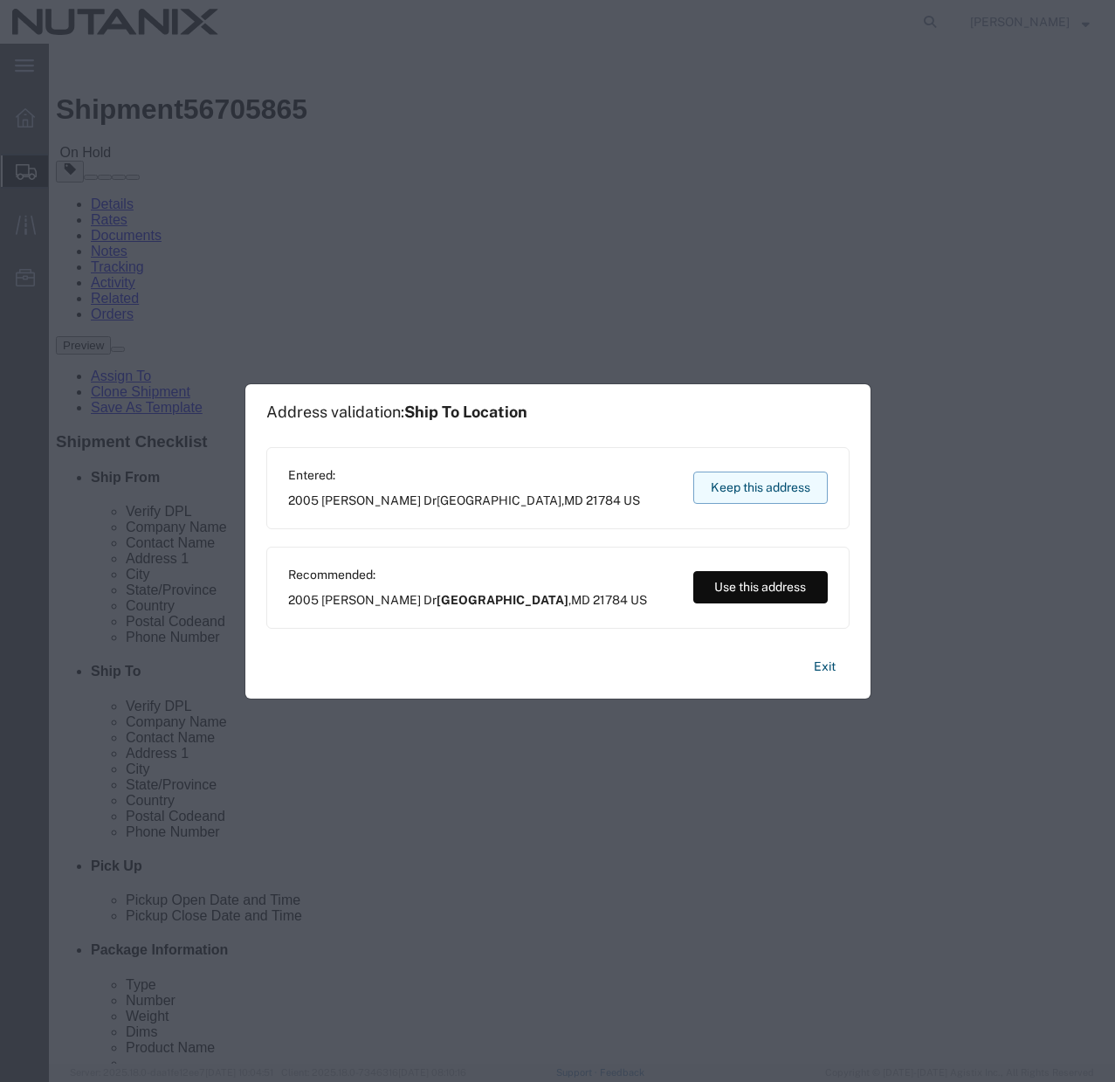
click at [755, 493] on button "Keep this address" at bounding box center [761, 488] width 135 height 32
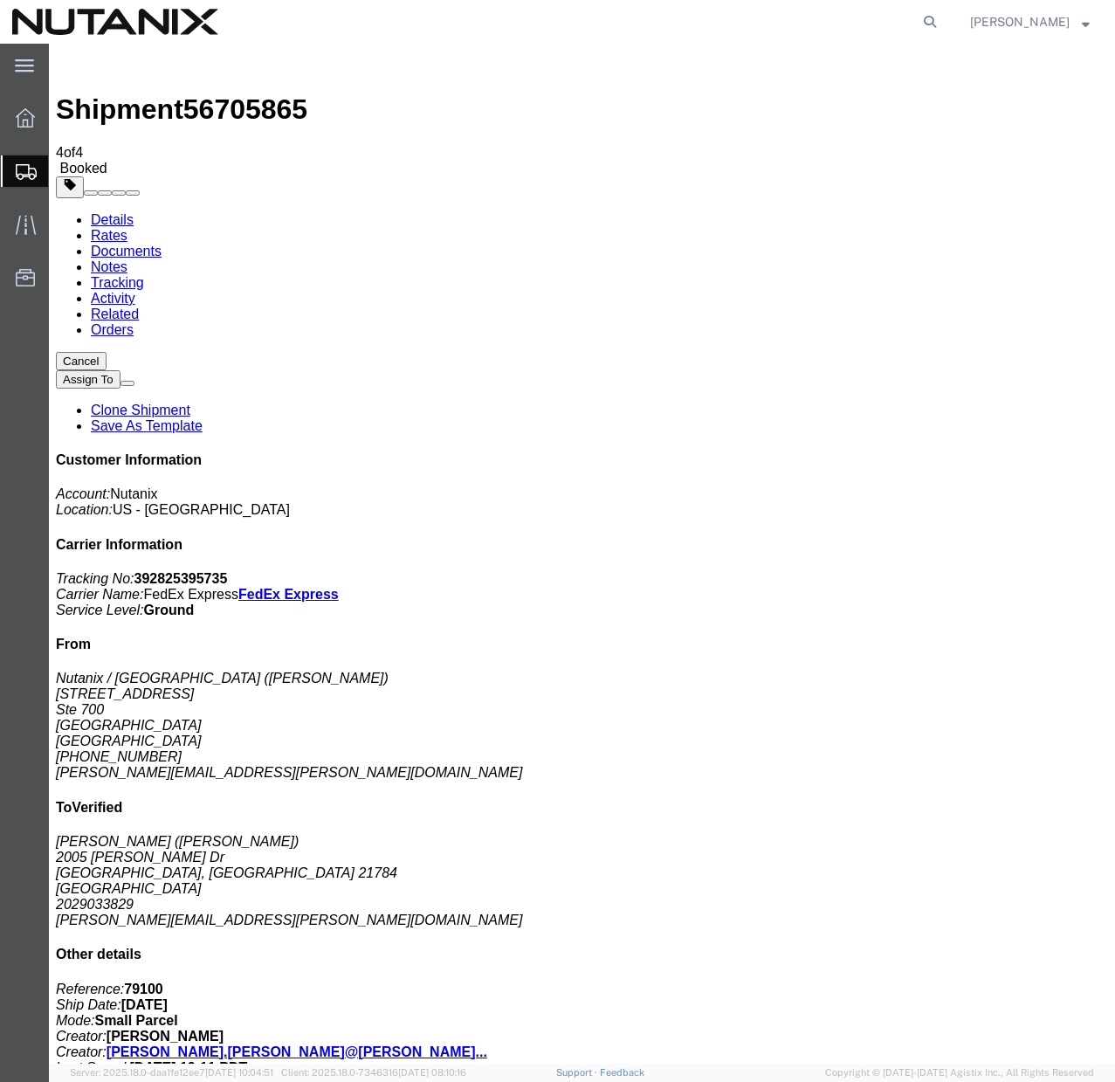
copy td "Tracking No.: 392825395735"
